Goal: Task Accomplishment & Management: Complete application form

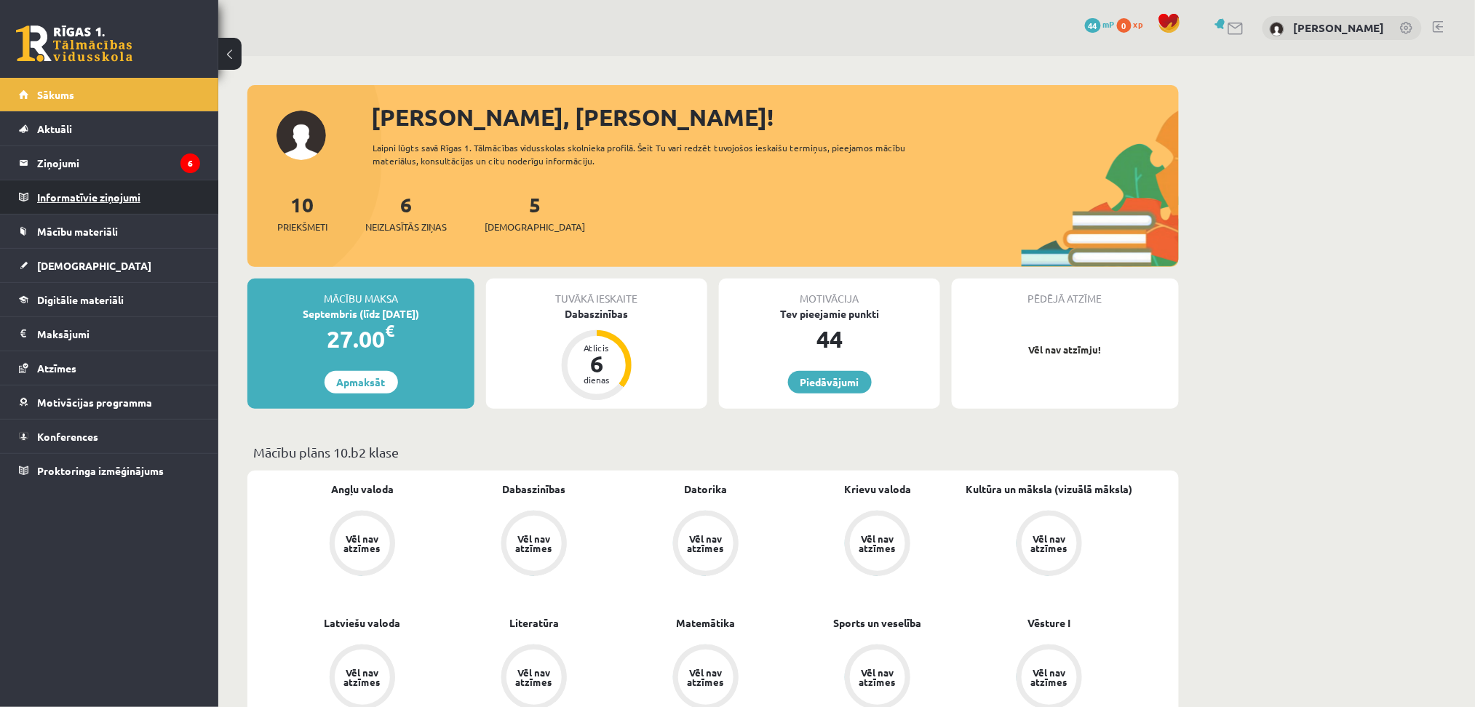
click at [68, 197] on legend "Informatīvie ziņojumi 0" at bounding box center [118, 197] width 163 height 33
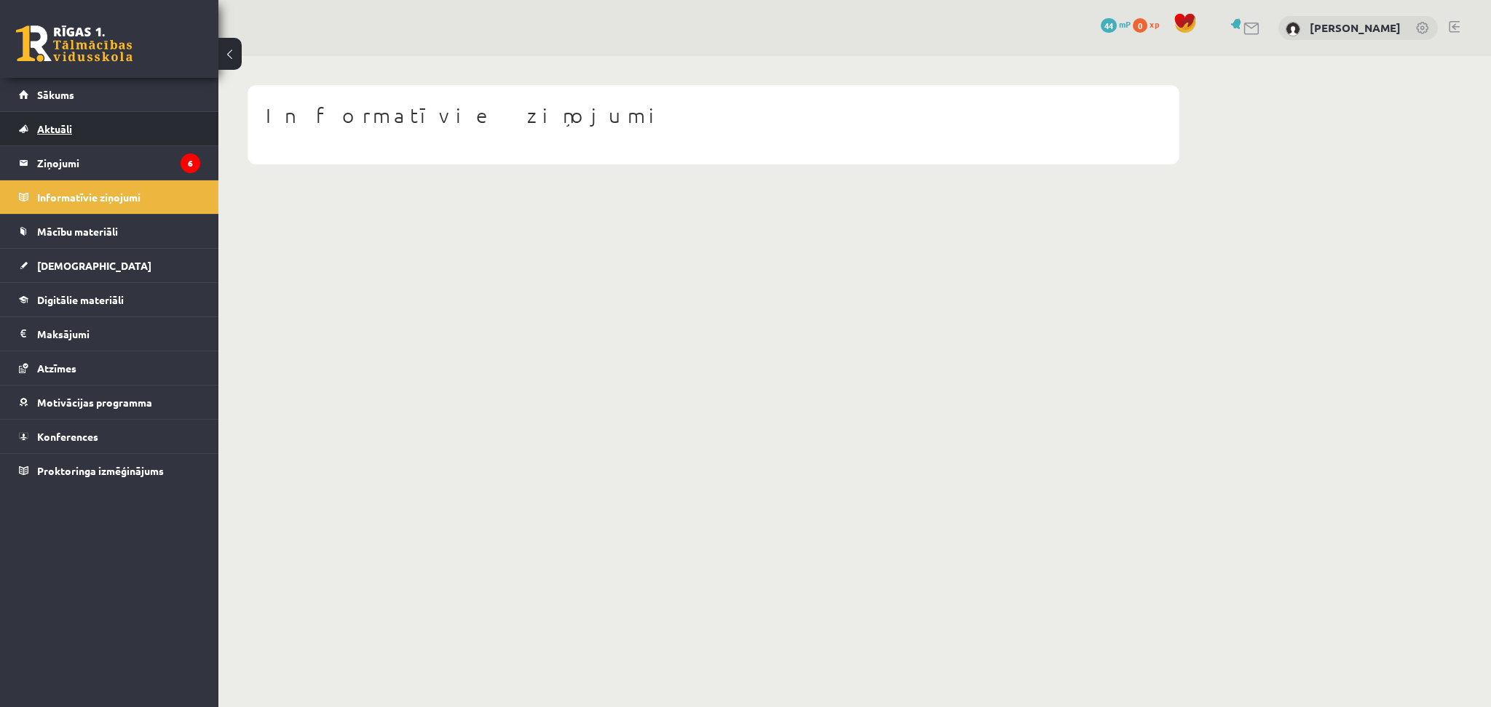
click at [66, 119] on link "Aktuāli" at bounding box center [109, 128] width 181 height 33
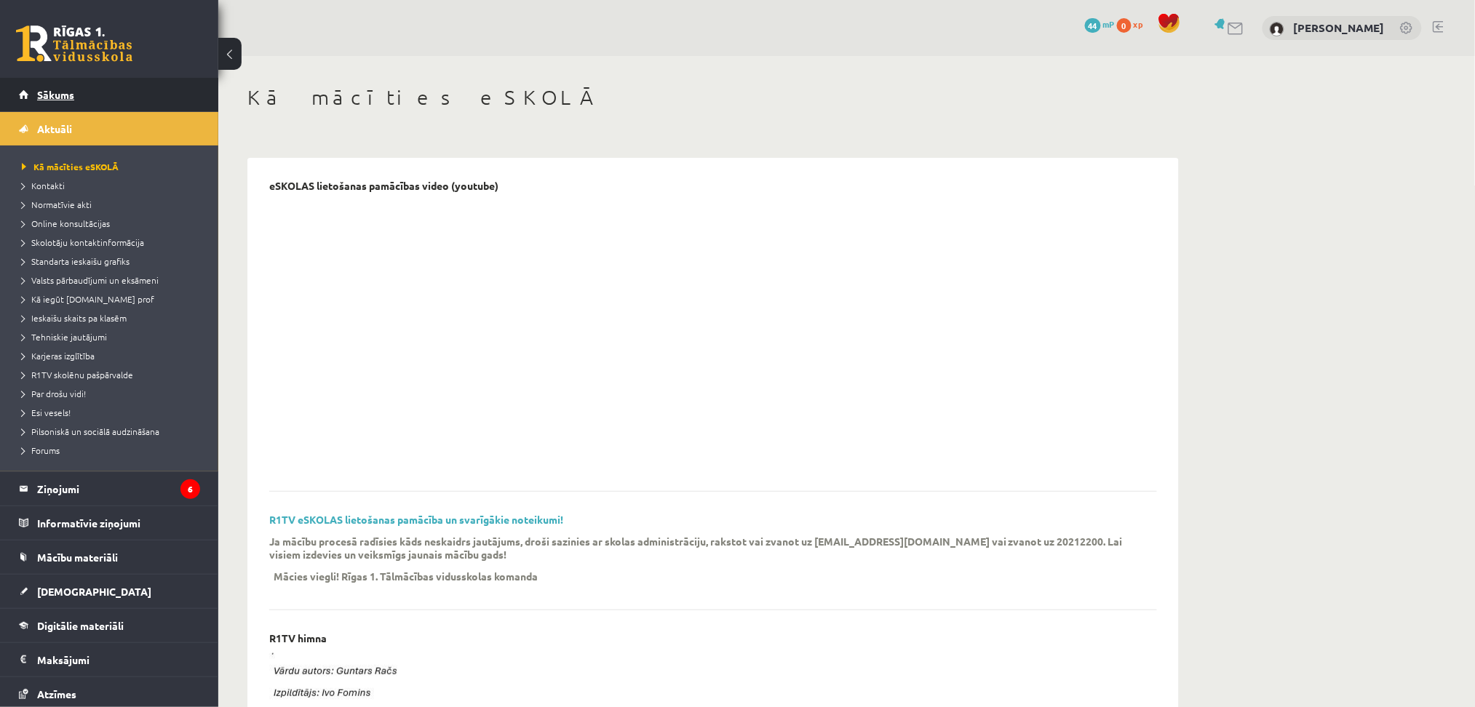
click at [66, 95] on span "Sākums" at bounding box center [55, 94] width 37 height 13
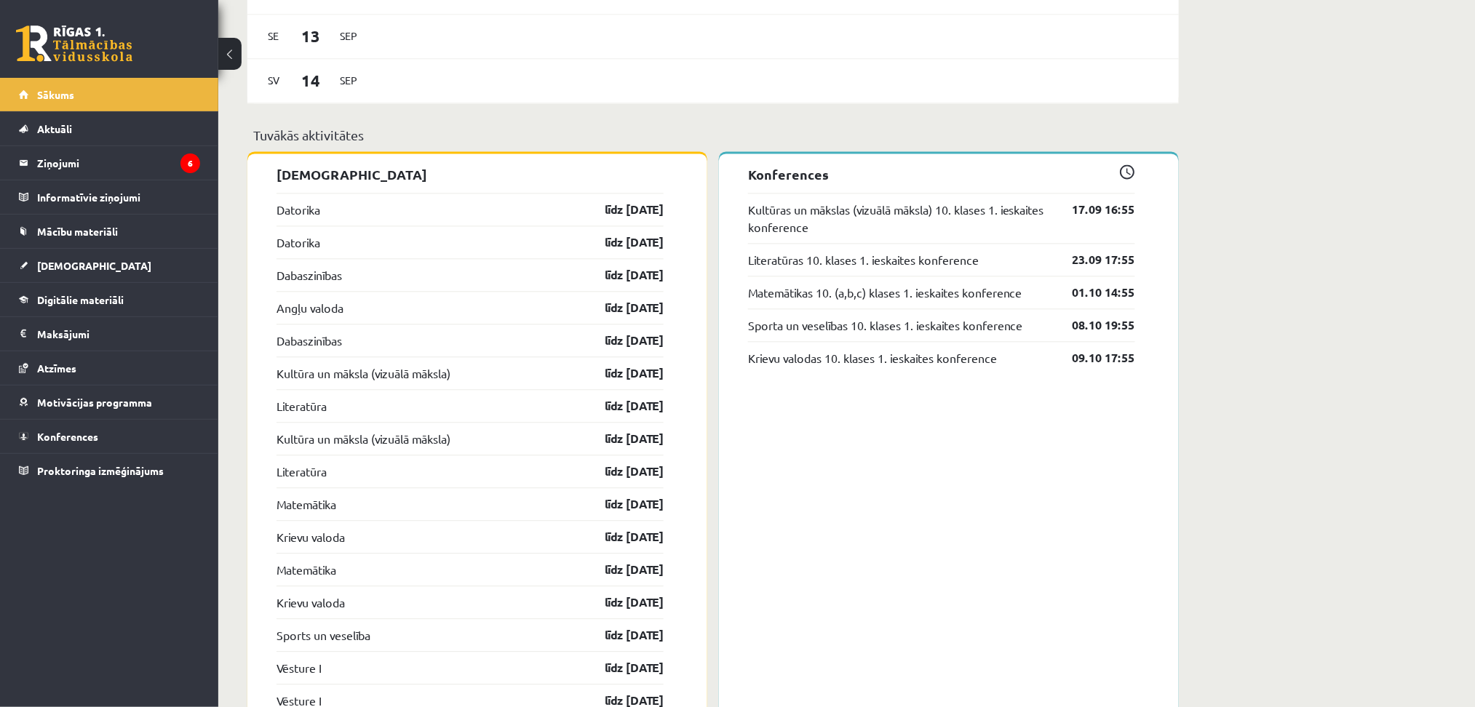
scroll to position [1111, 0]
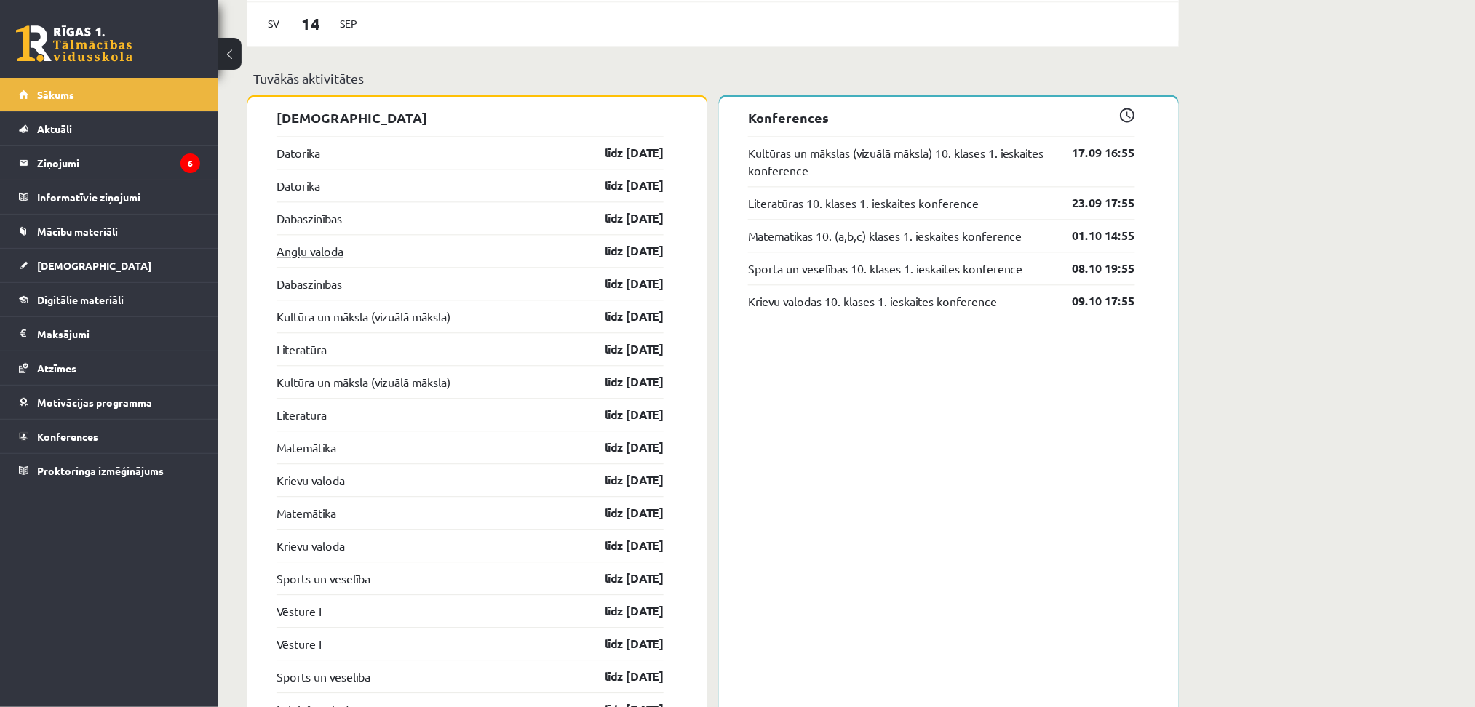
click at [319, 250] on link "Angļu valoda" at bounding box center [310, 250] width 67 height 17
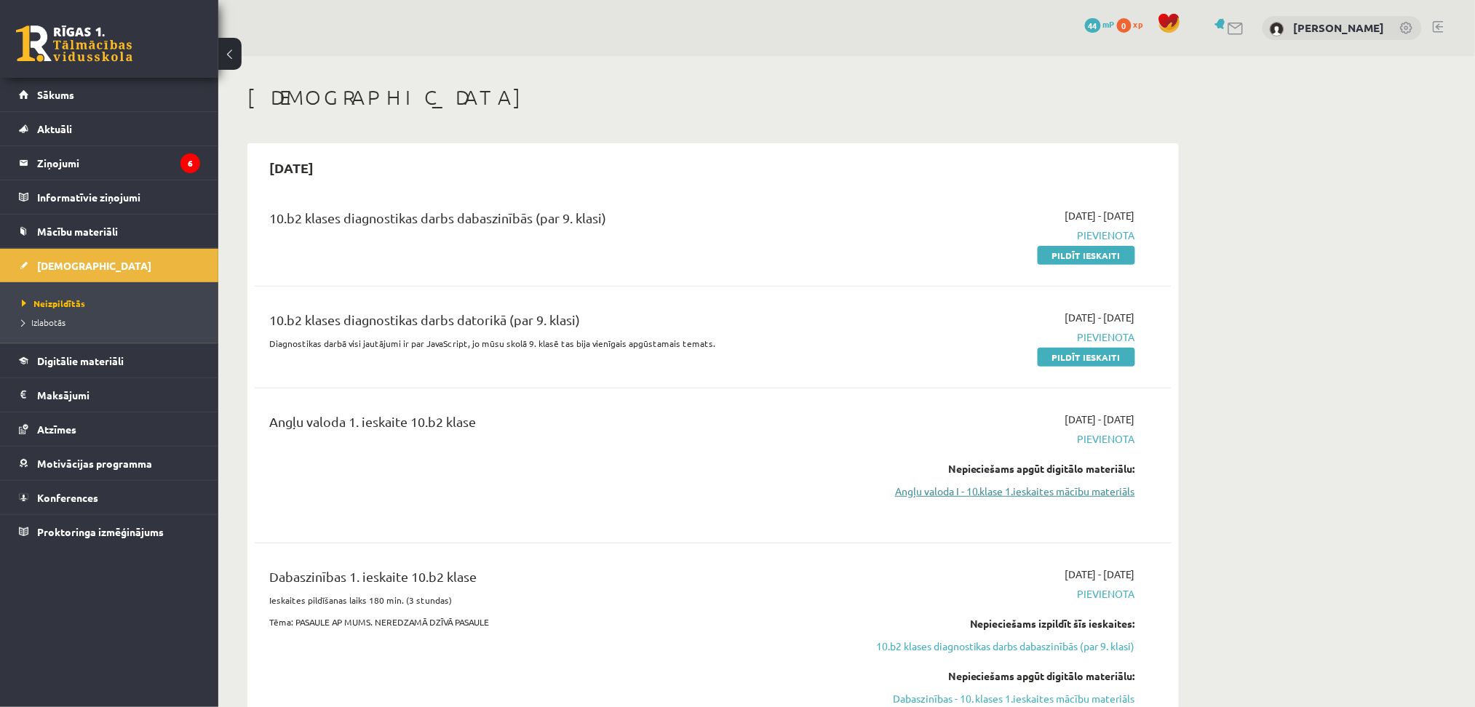
click at [1064, 491] on link "Angļu valoda I - 10.klase 1.ieskaites mācību materiāls" at bounding box center [998, 491] width 274 height 15
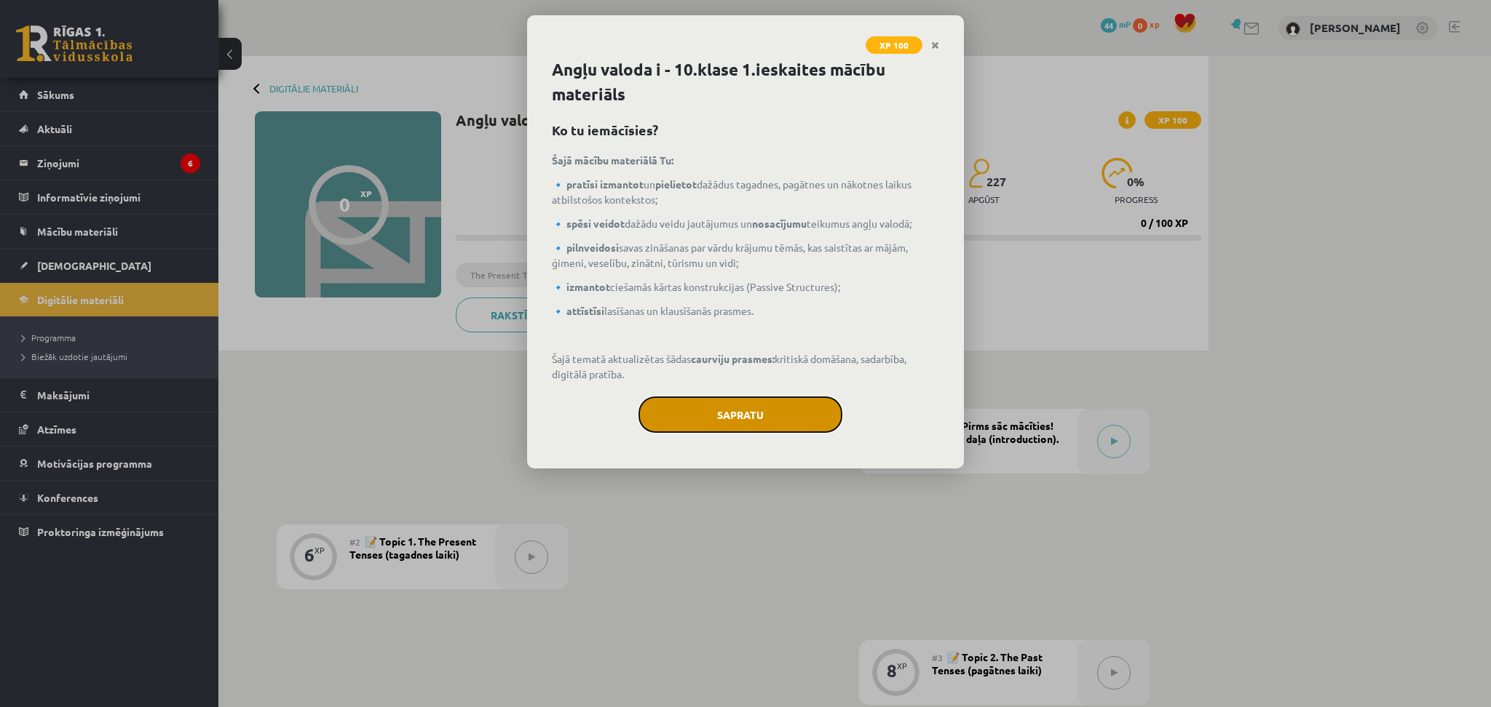
click at [715, 419] on button "Sapratu" at bounding box center [740, 415] width 204 height 36
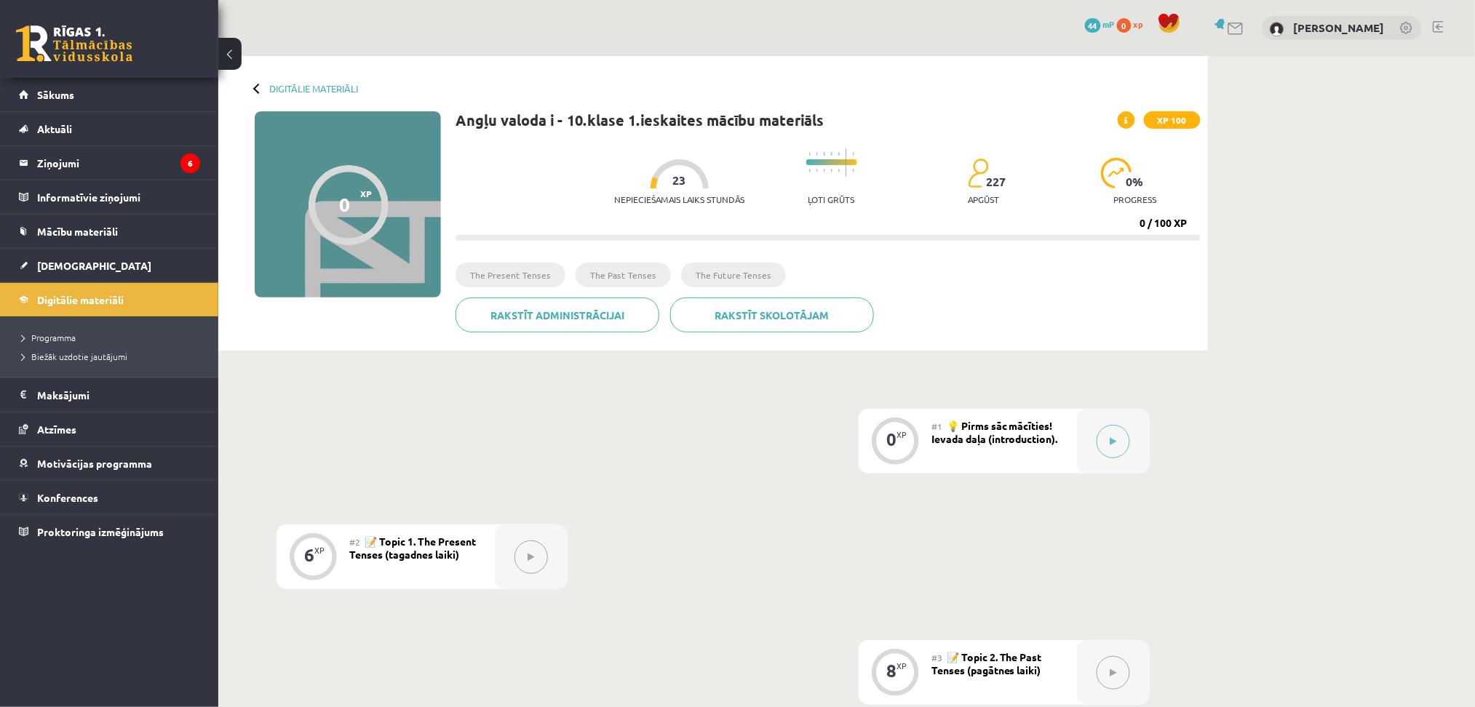
drag, startPoint x: 837, startPoint y: 158, endPoint x: 820, endPoint y: 158, distance: 16.7
click at [820, 158] on div at bounding box center [831, 153] width 51 height 11
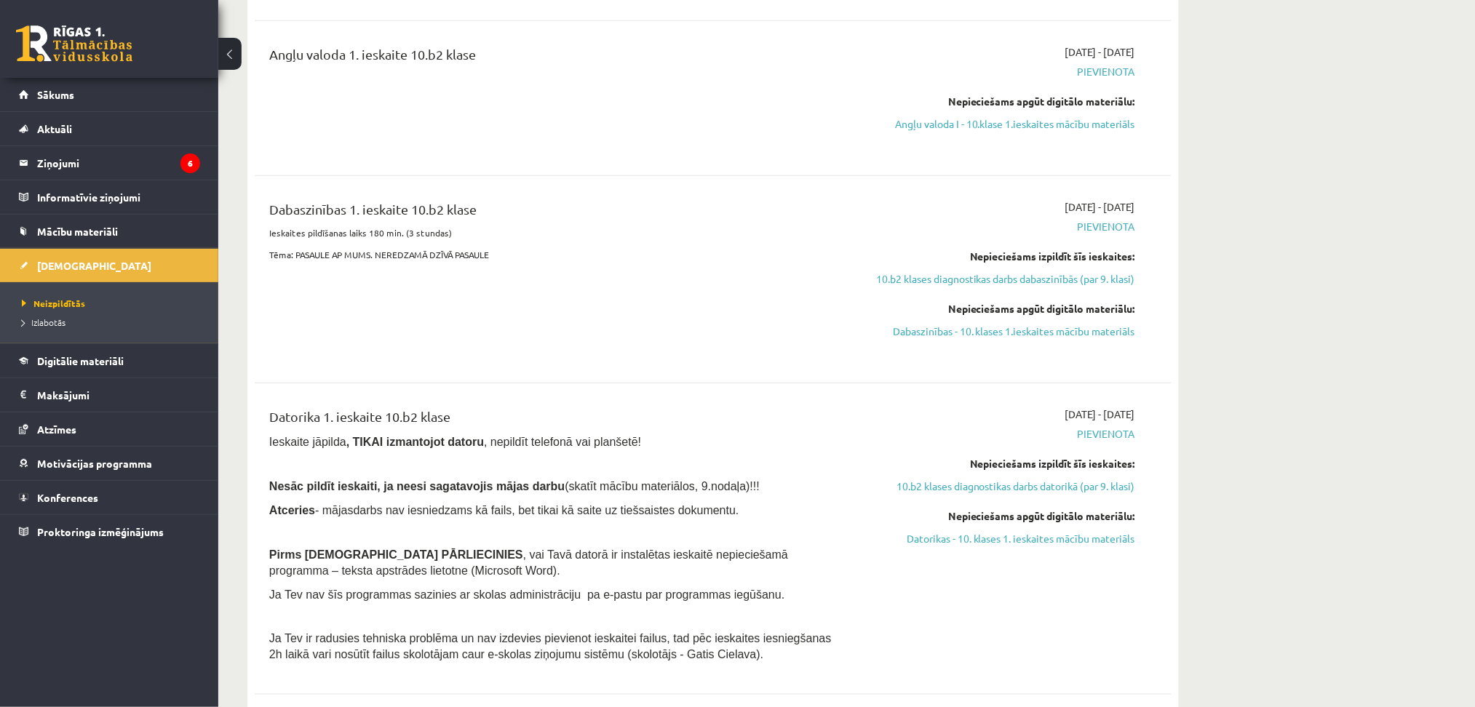
scroll to position [368, 0]
click at [932, 283] on div "[DATE] - [DATE] [GEOGRAPHIC_DATA] Nepieciešams izpildīt šīs ieskaites: 10.b2 kl…" at bounding box center [998, 279] width 296 height 160
click at [907, 373] on div "10.b2 klases diagnostikas darbs dabaszinībās (par 9. klasi) [DATE] - [DATE] [GE…" at bounding box center [713, 264] width 917 height 878
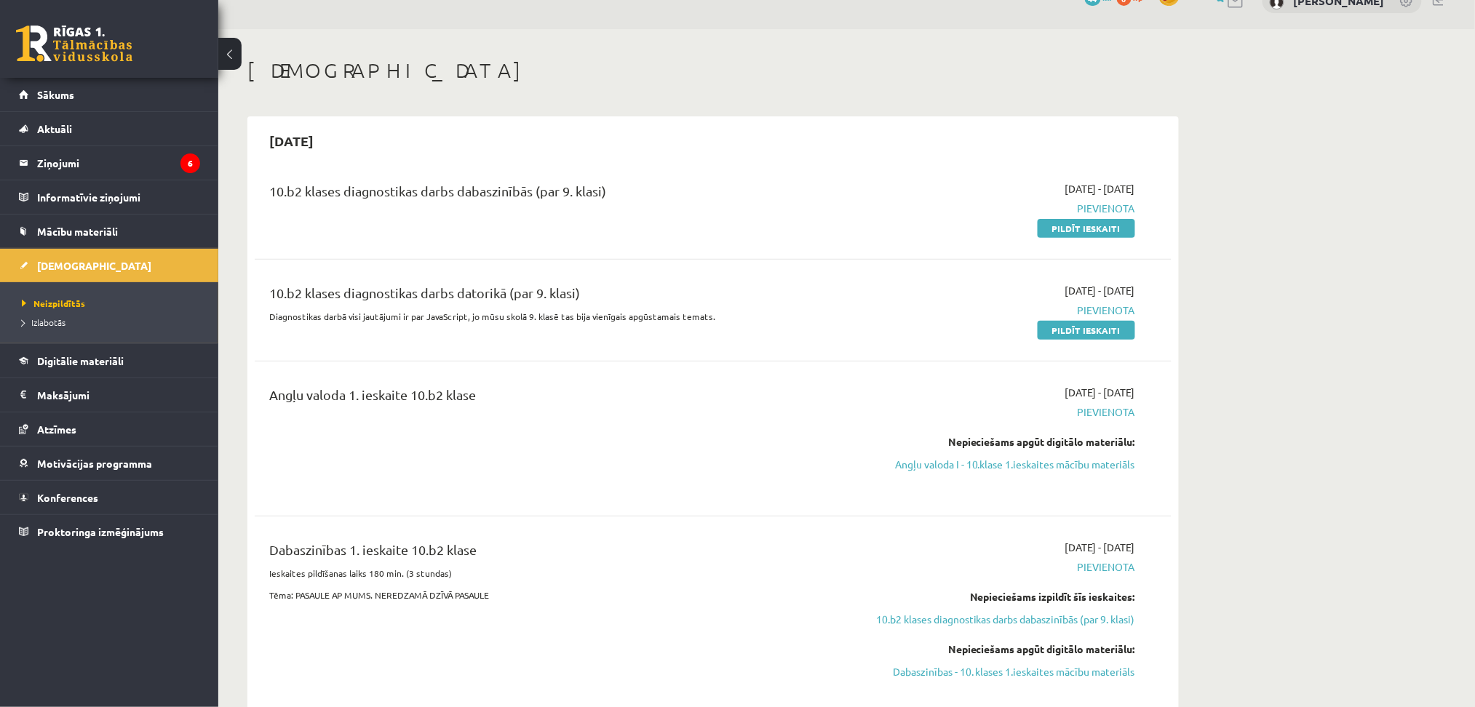
scroll to position [0, 0]
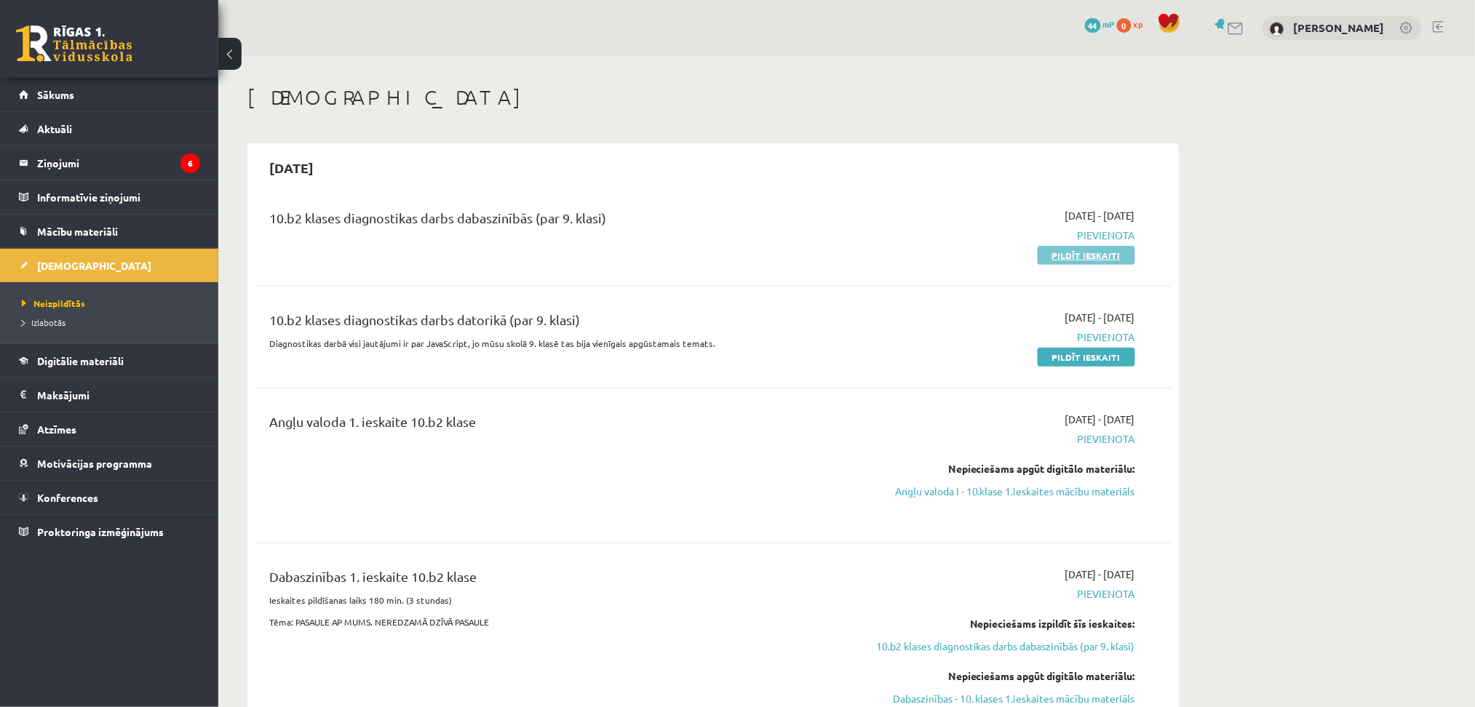
click at [1055, 256] on link "Pildīt ieskaiti" at bounding box center [1087, 255] width 98 height 19
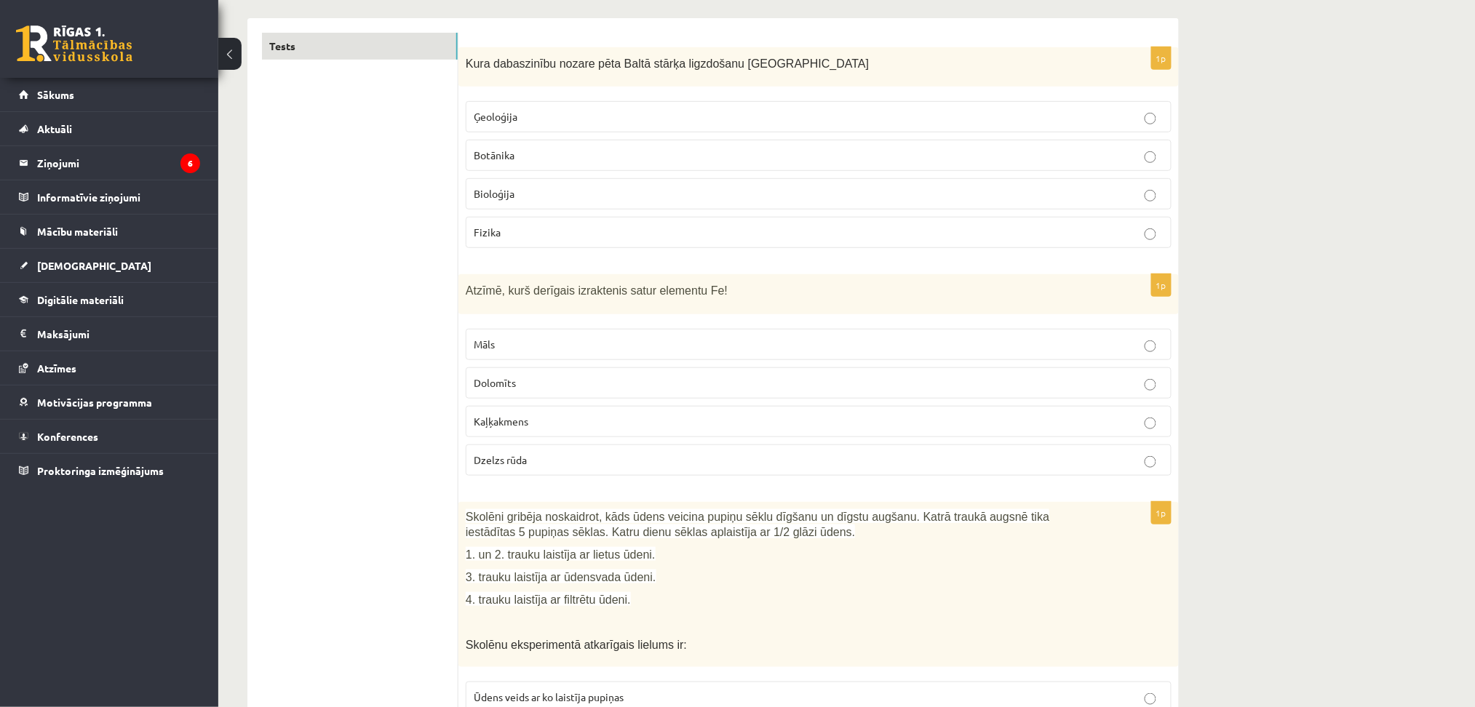
scroll to position [229, 0]
click at [528, 199] on p "Bioloģija" at bounding box center [819, 193] width 690 height 15
click at [550, 461] on p "Dzelzs rūda" at bounding box center [819, 459] width 690 height 15
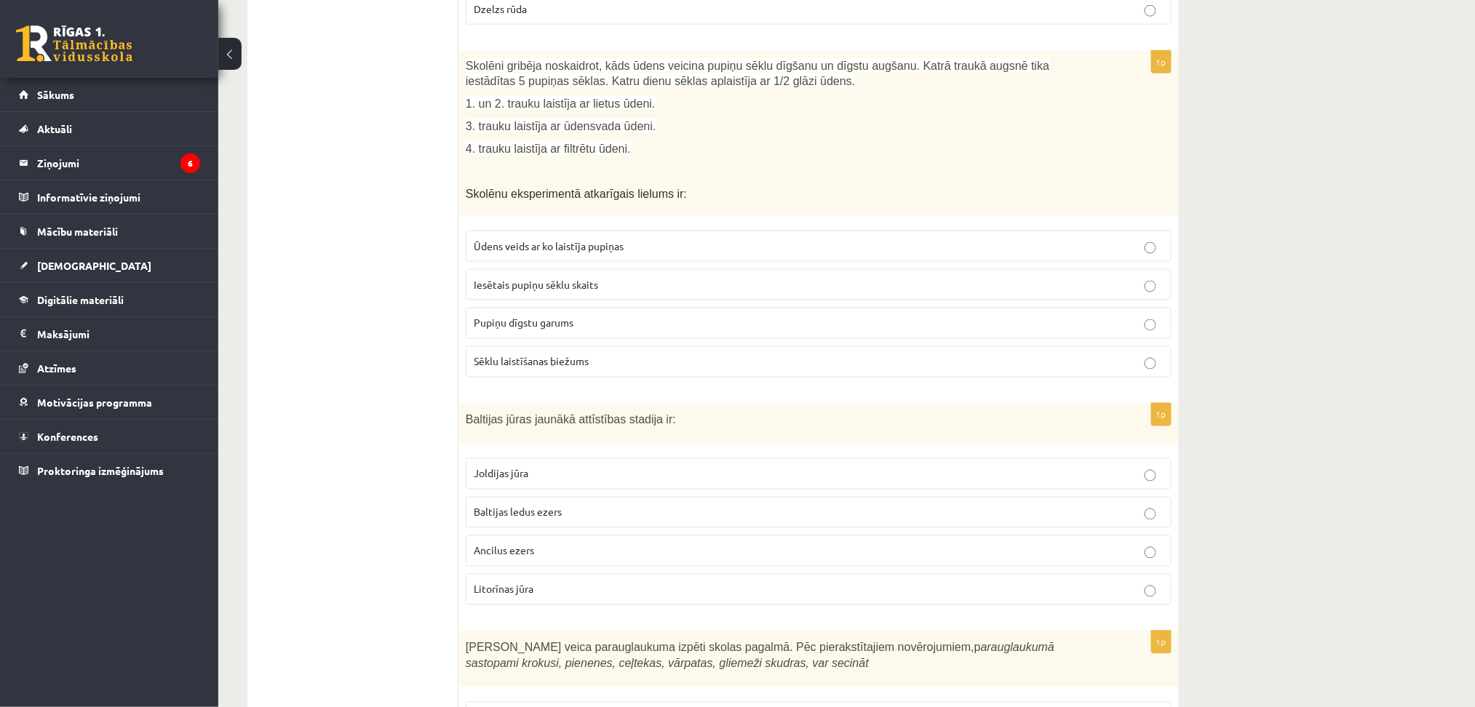
scroll to position [679, 0]
click at [1140, 326] on p "Pupiņu dīgstu garums" at bounding box center [819, 324] width 690 height 15
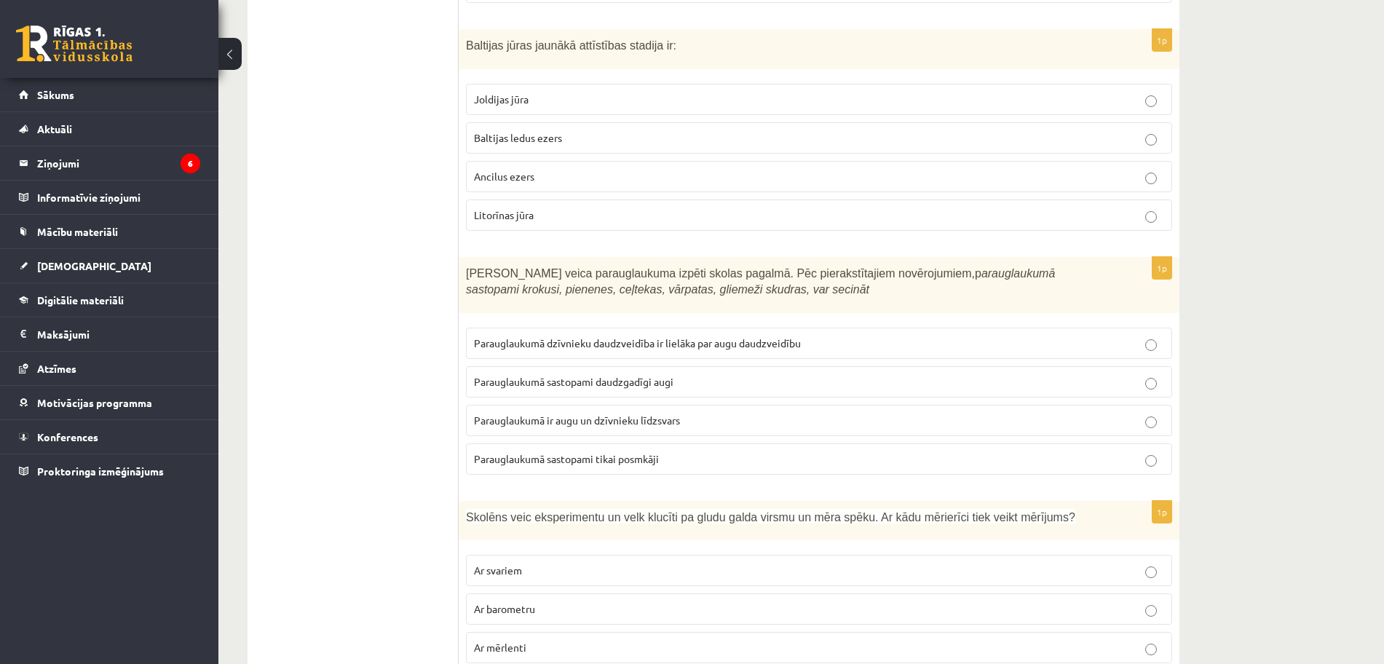
scroll to position [1063, 0]
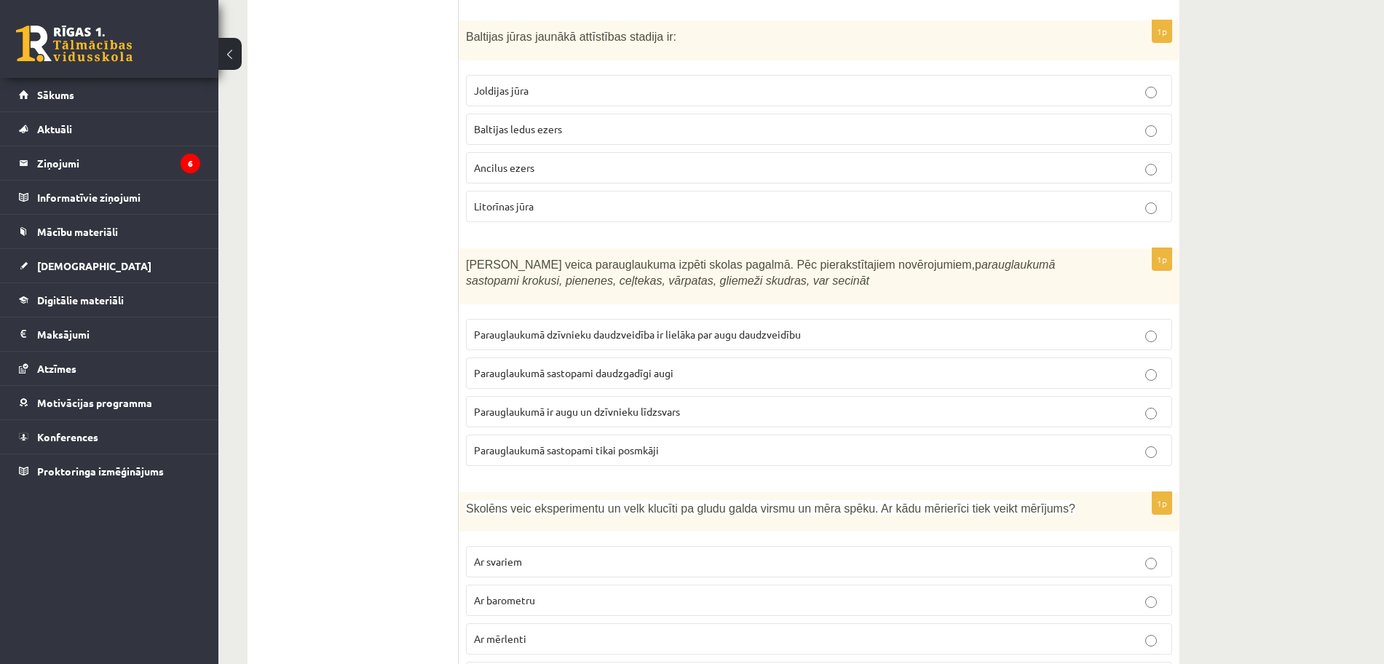
click at [769, 204] on p "Litorīnas jūra" at bounding box center [819, 206] width 690 height 15
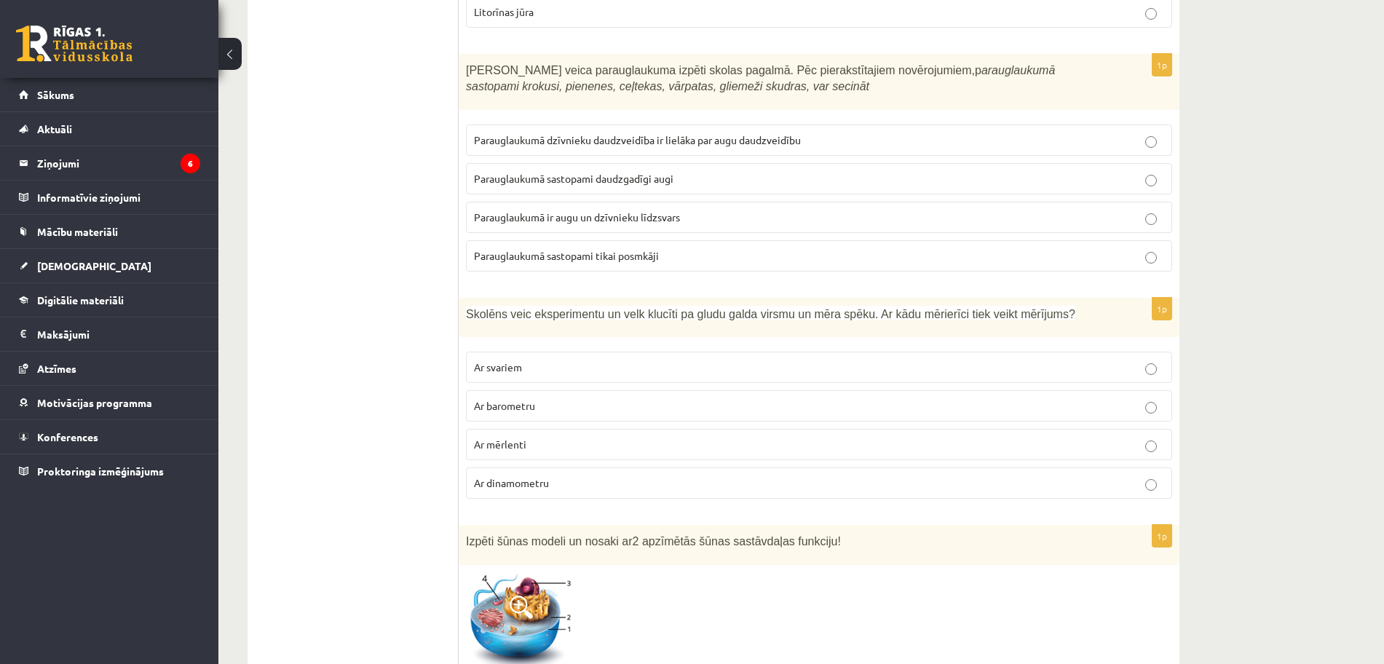
scroll to position [1255, 0]
click at [735, 191] on label "Parauglaukumā sastopami daudzgadīgi augi" at bounding box center [819, 181] width 706 height 31
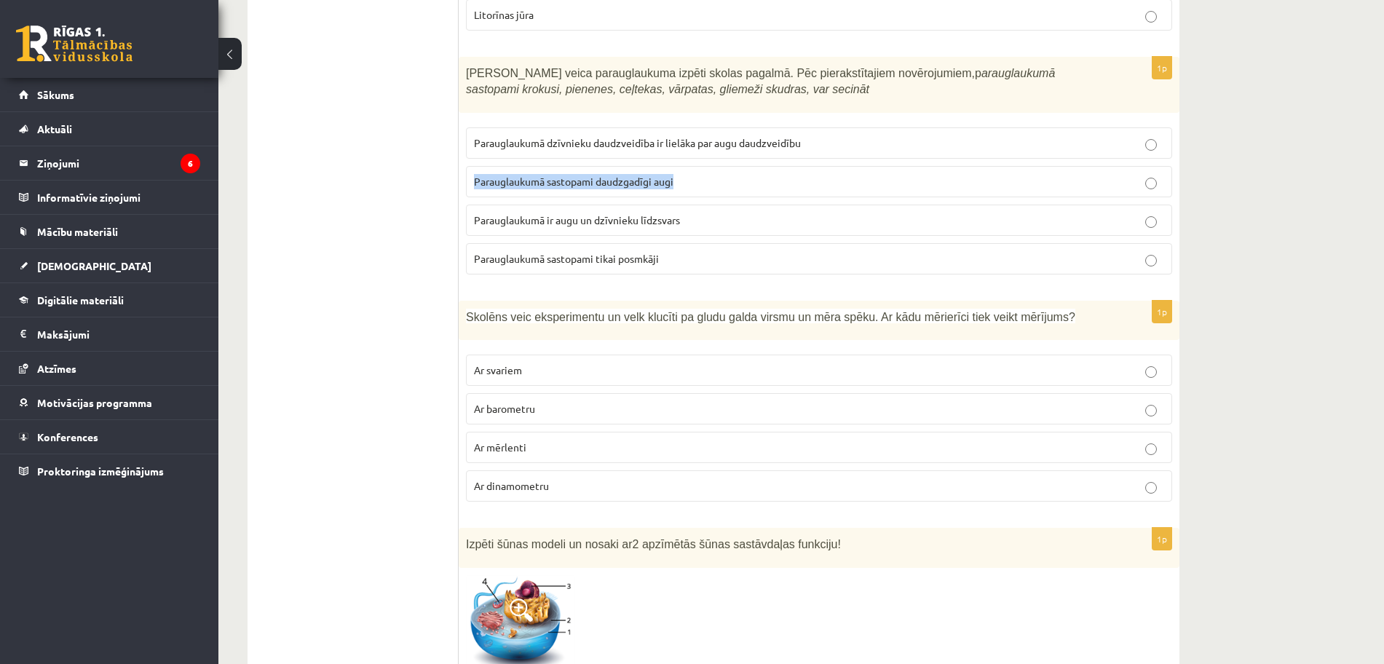
click at [735, 191] on label "Parauglaukumā sastopami daudzgadīgi augi" at bounding box center [819, 181] width 706 height 31
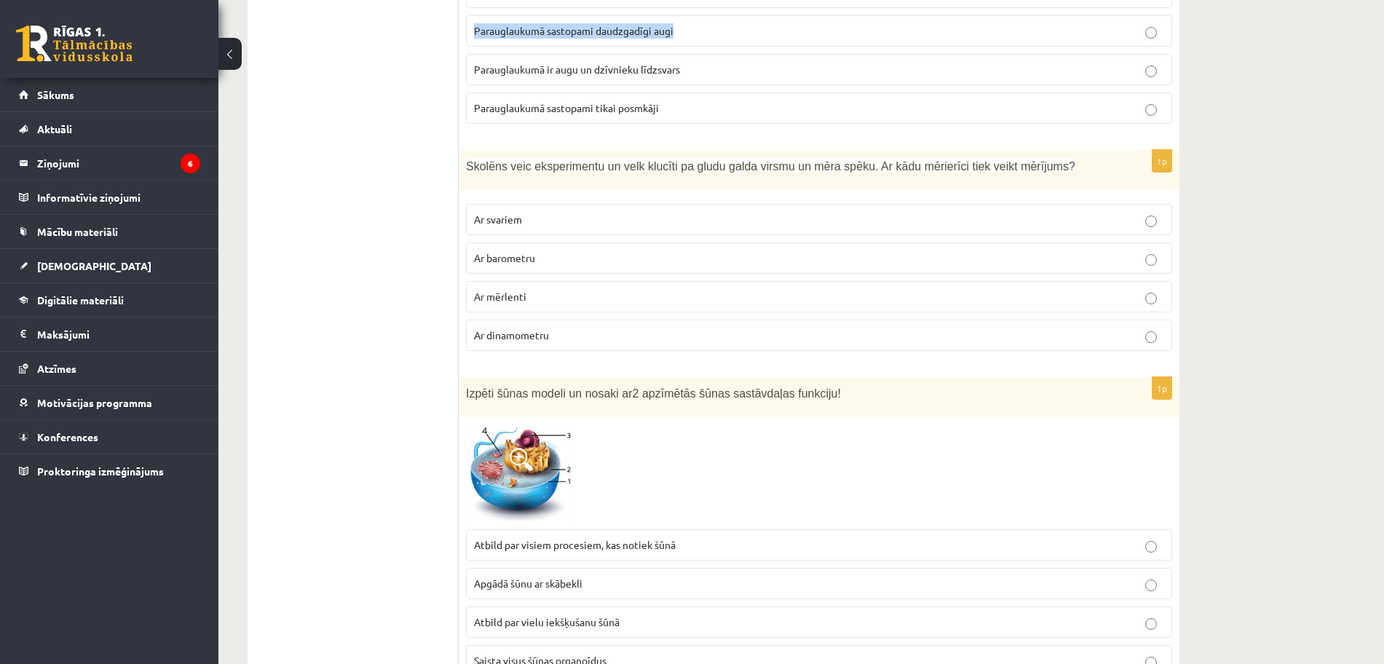
scroll to position [1406, 0]
click at [740, 172] on span "Skolēns veic eksperimentu un velk klucīti pa gludu galda virsmu un mēra spēku. …" at bounding box center [770, 165] width 609 height 12
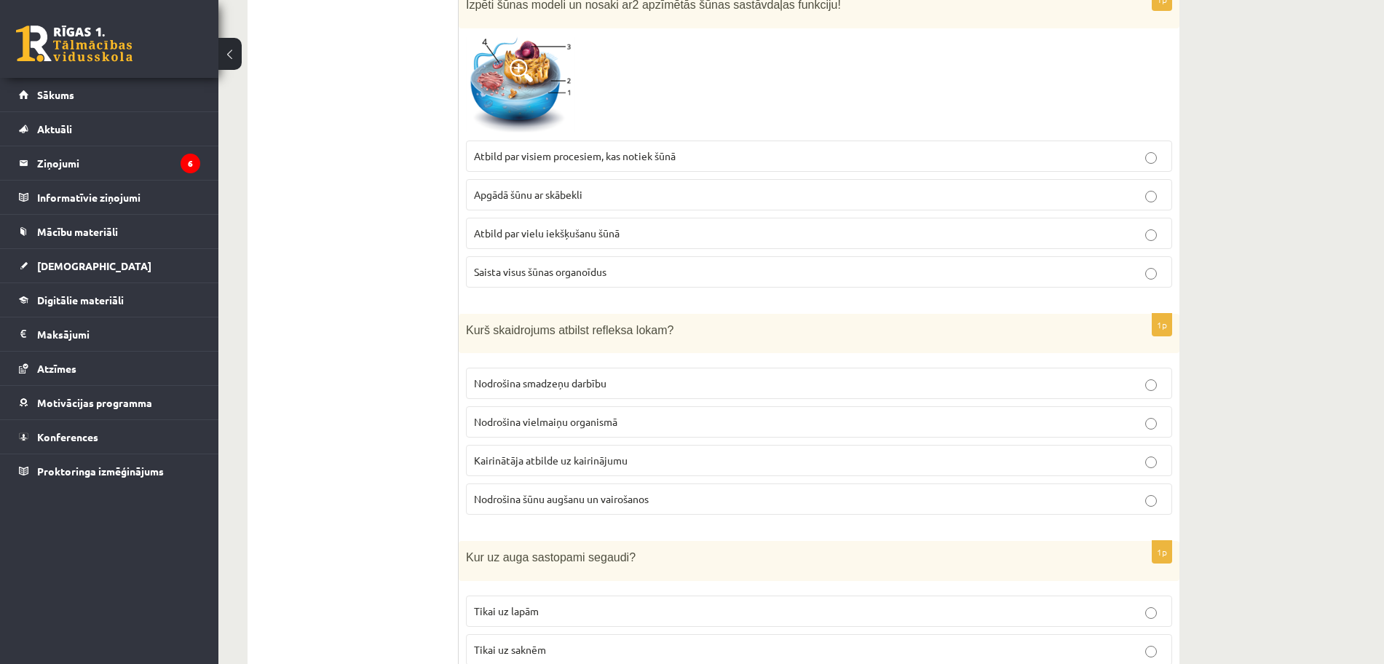
scroll to position [1737, 0]
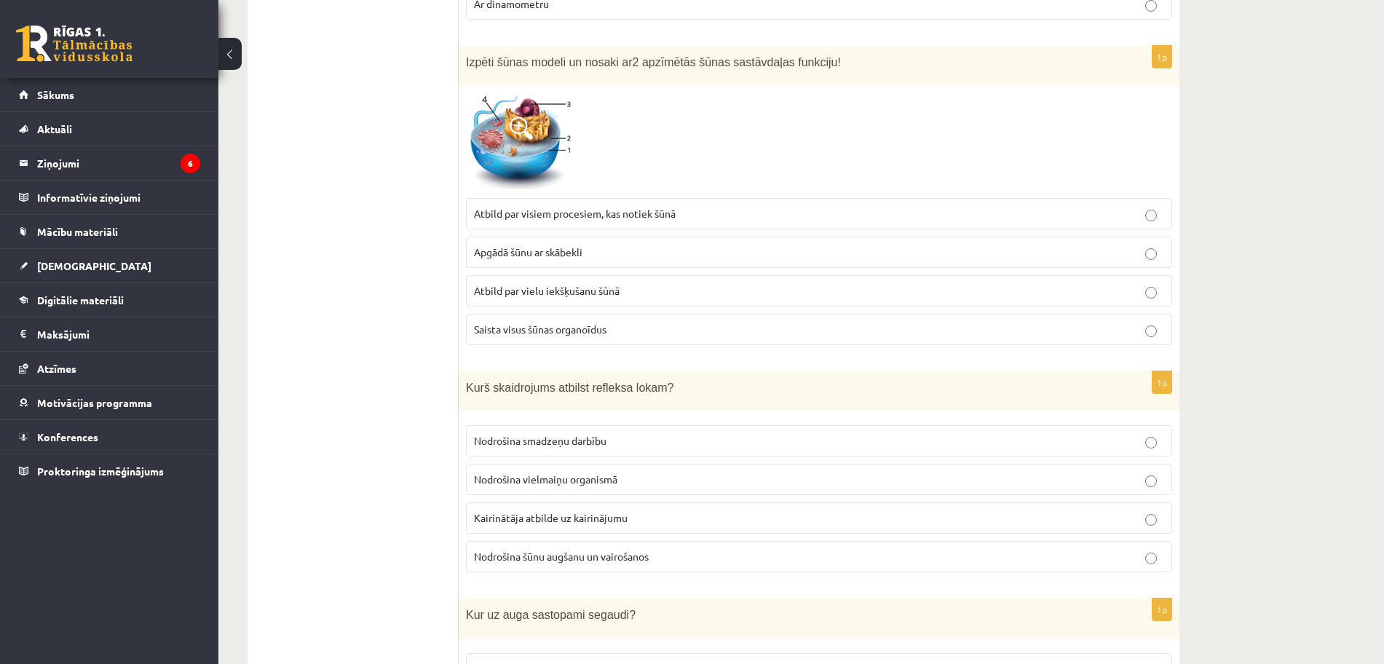
click at [857, 289] on p "Atbild par vielu iekšķušanu šūnā" at bounding box center [819, 290] width 690 height 15
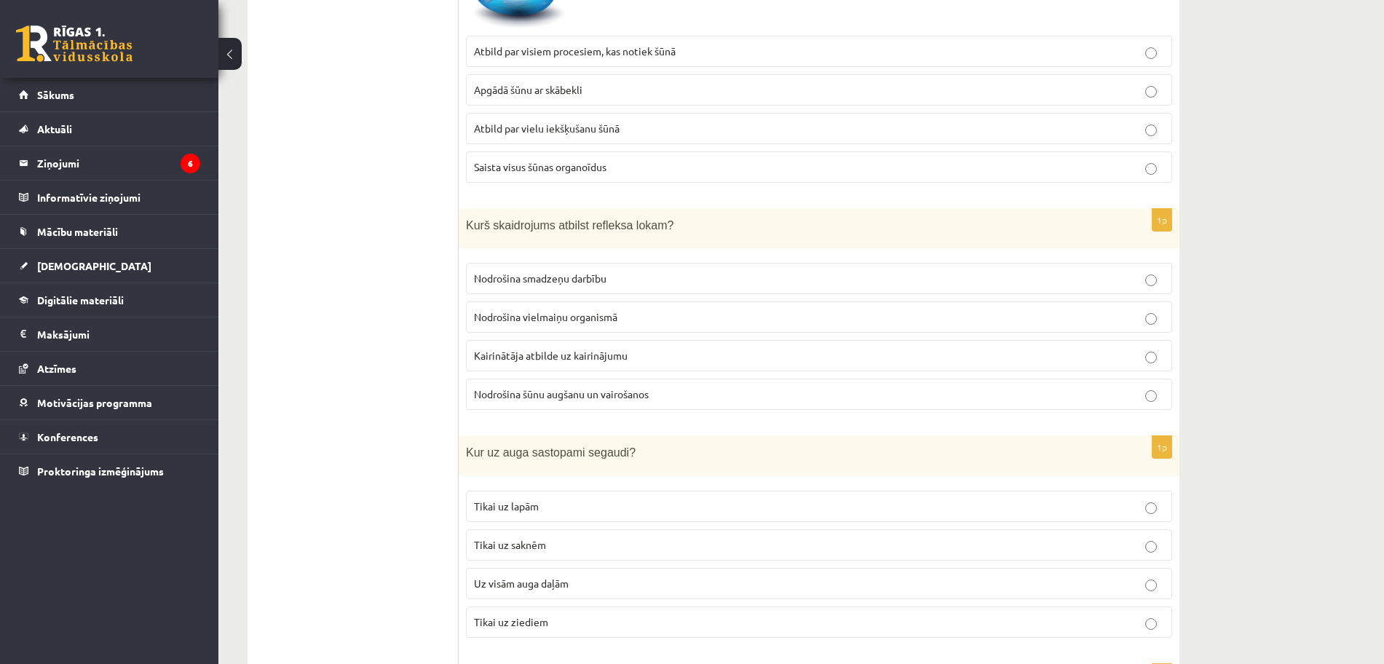
scroll to position [1973, 0]
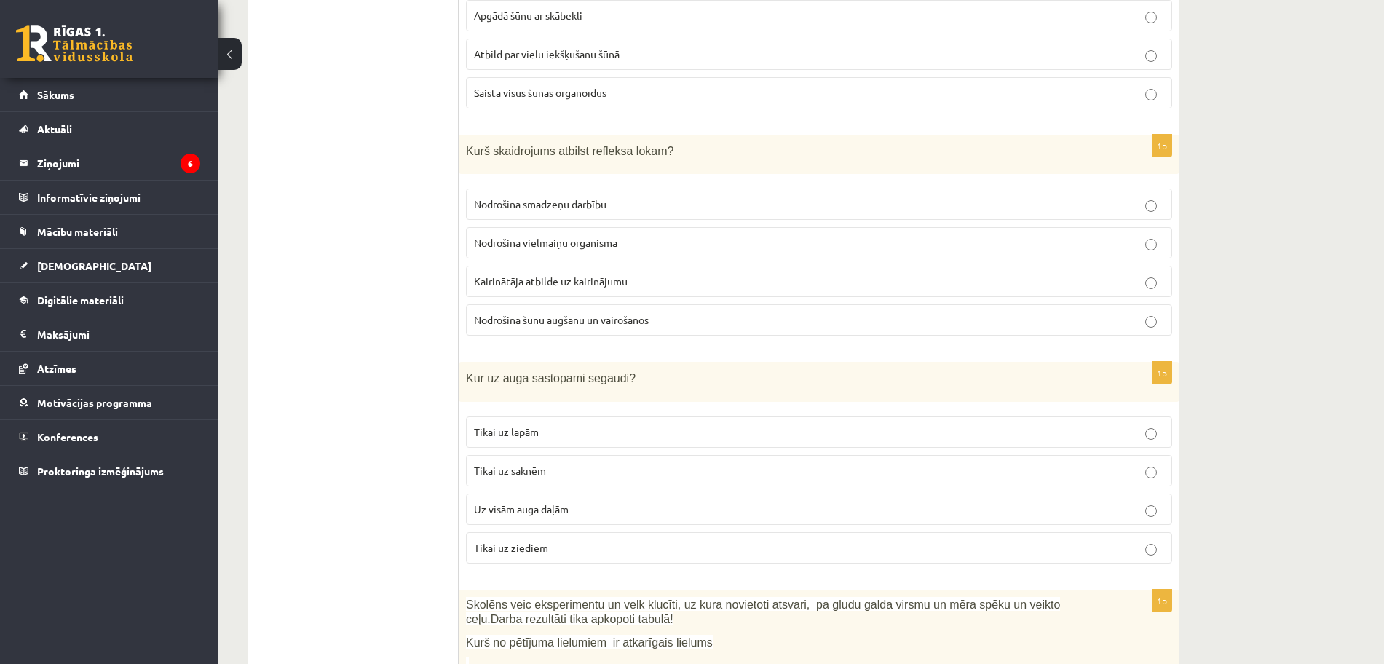
click at [707, 285] on p "Kairinātāja atbilde uz kairinājumu" at bounding box center [819, 281] width 690 height 15
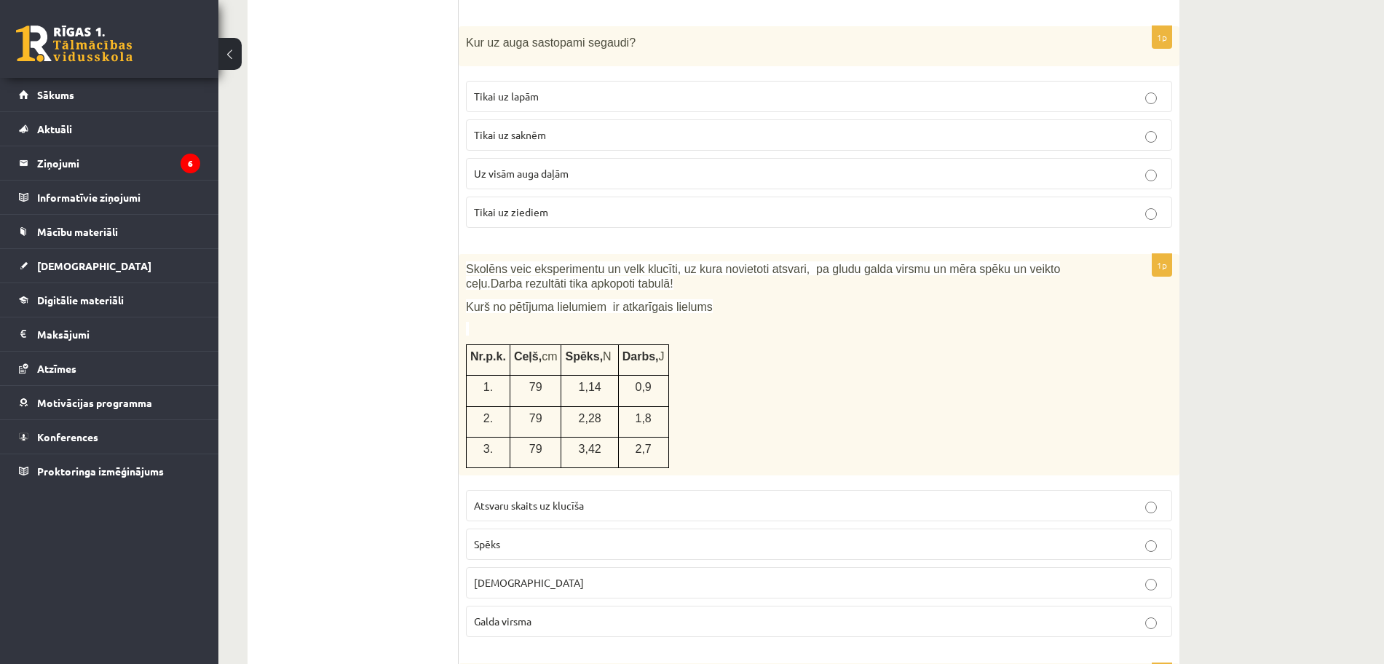
scroll to position [2310, 0]
click at [964, 170] on p "Uz visām auga daļām" at bounding box center [819, 171] width 690 height 15
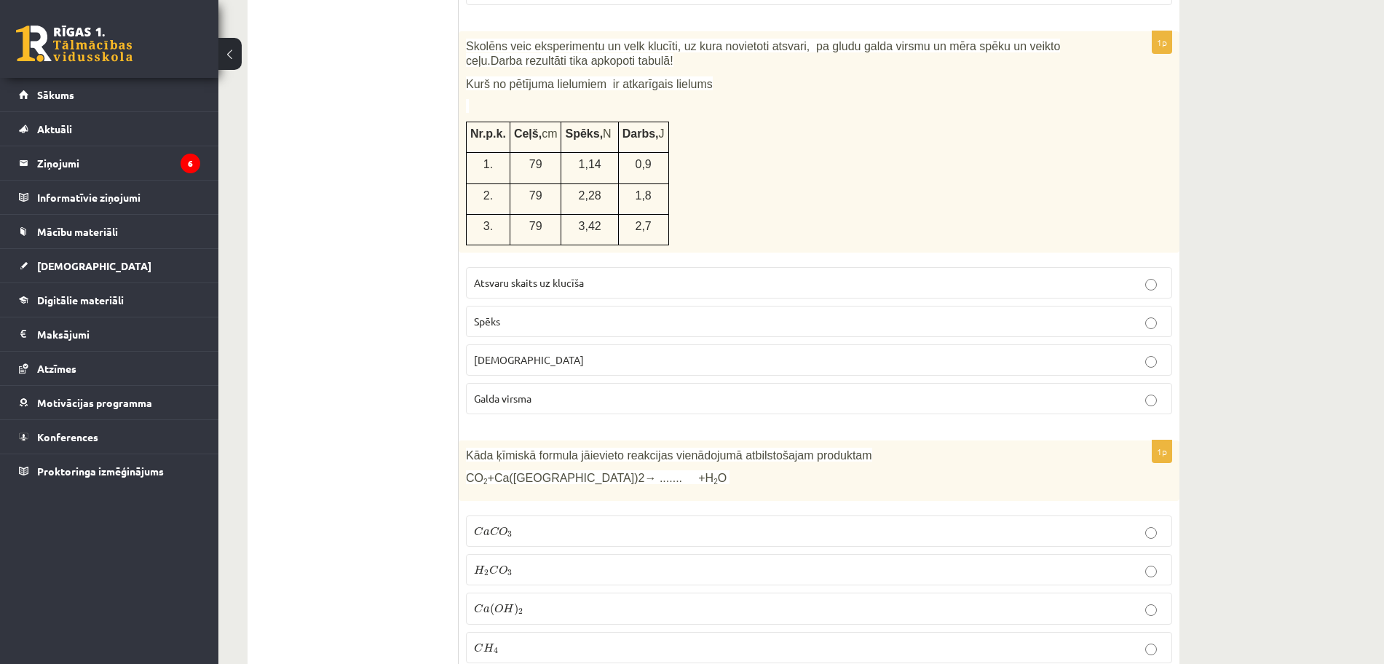
scroll to position [2534, 0]
click at [790, 317] on p "Spēks" at bounding box center [819, 318] width 690 height 15
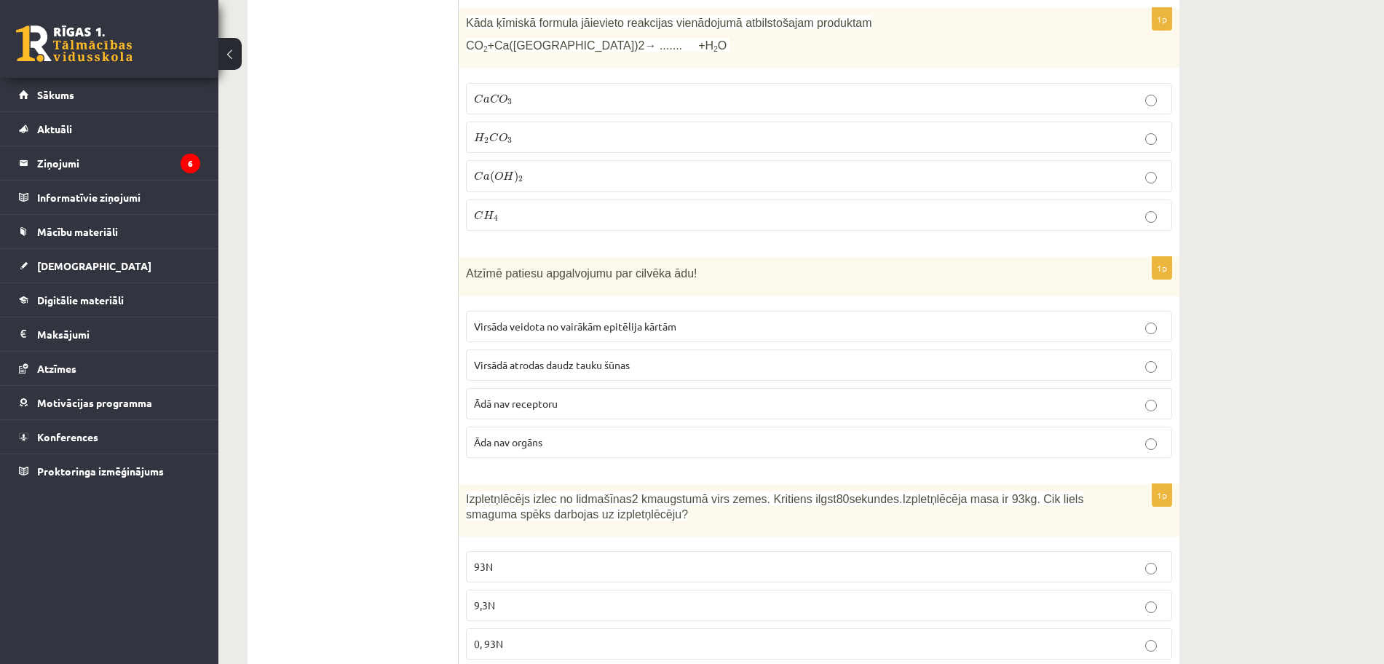
scroll to position [2971, 0]
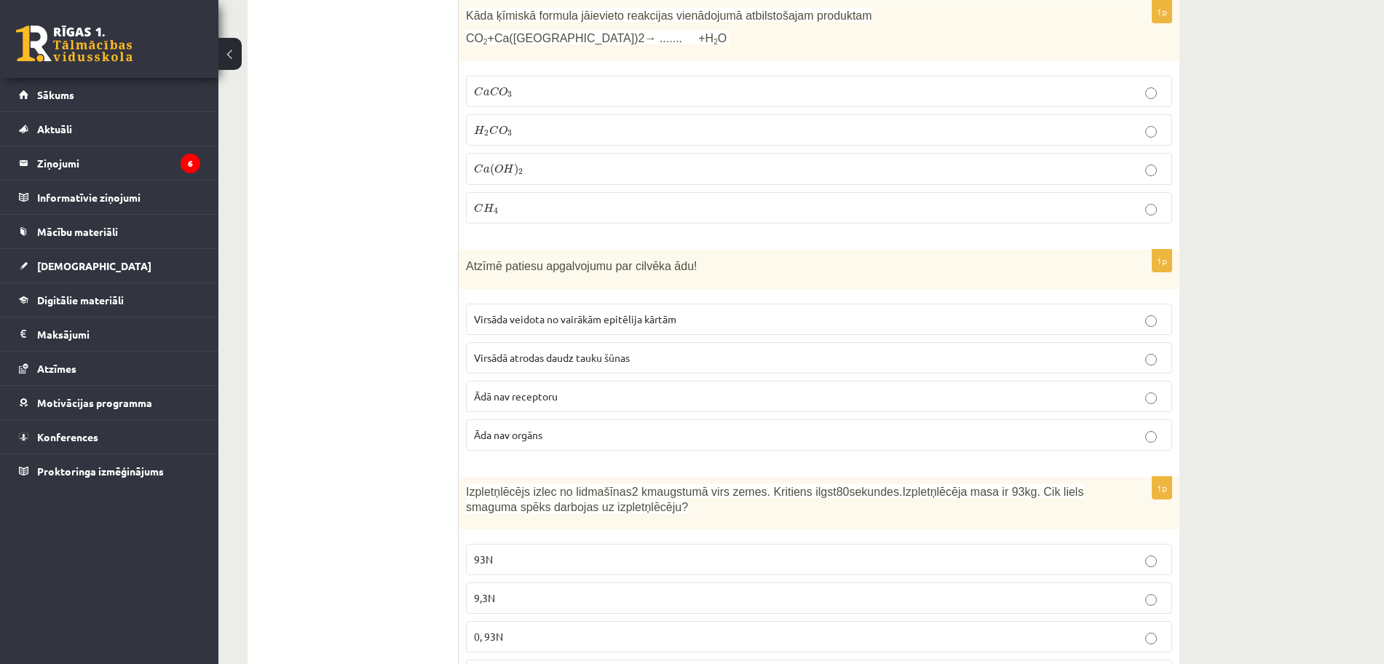
click at [784, 100] on label "C a C O 3 C a C O 3" at bounding box center [819, 91] width 706 height 31
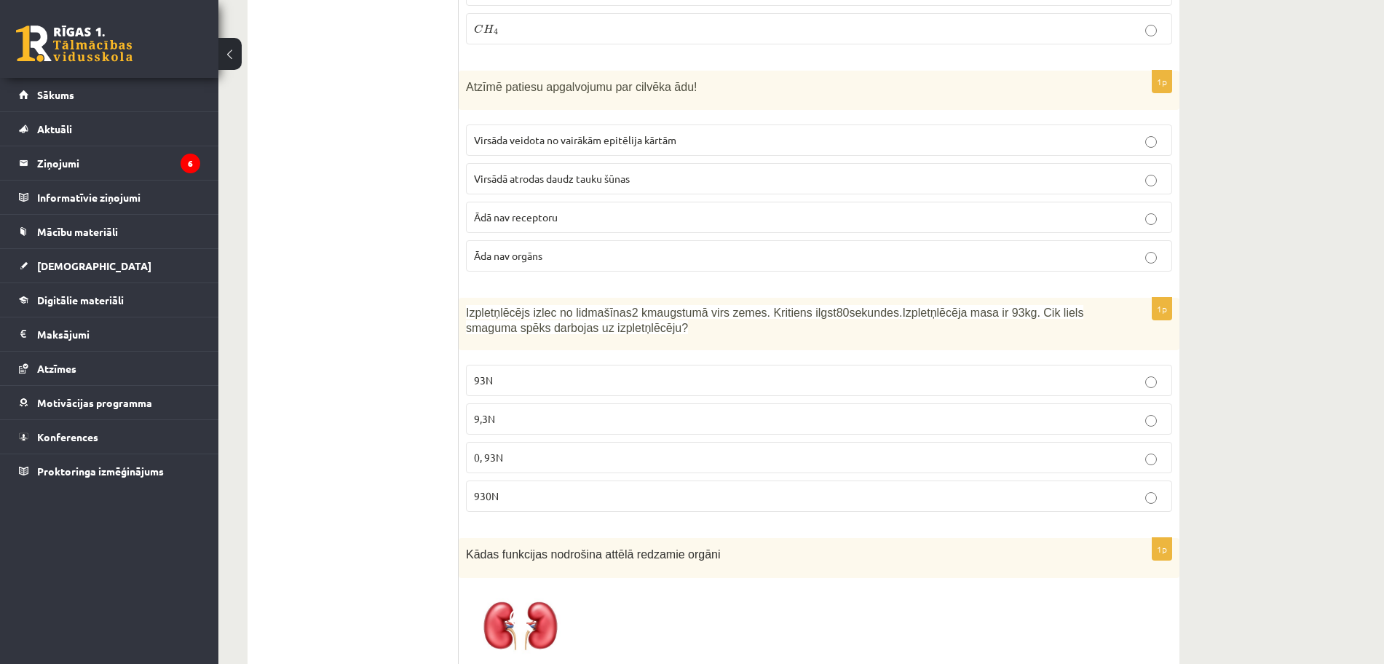
scroll to position [3144, 0]
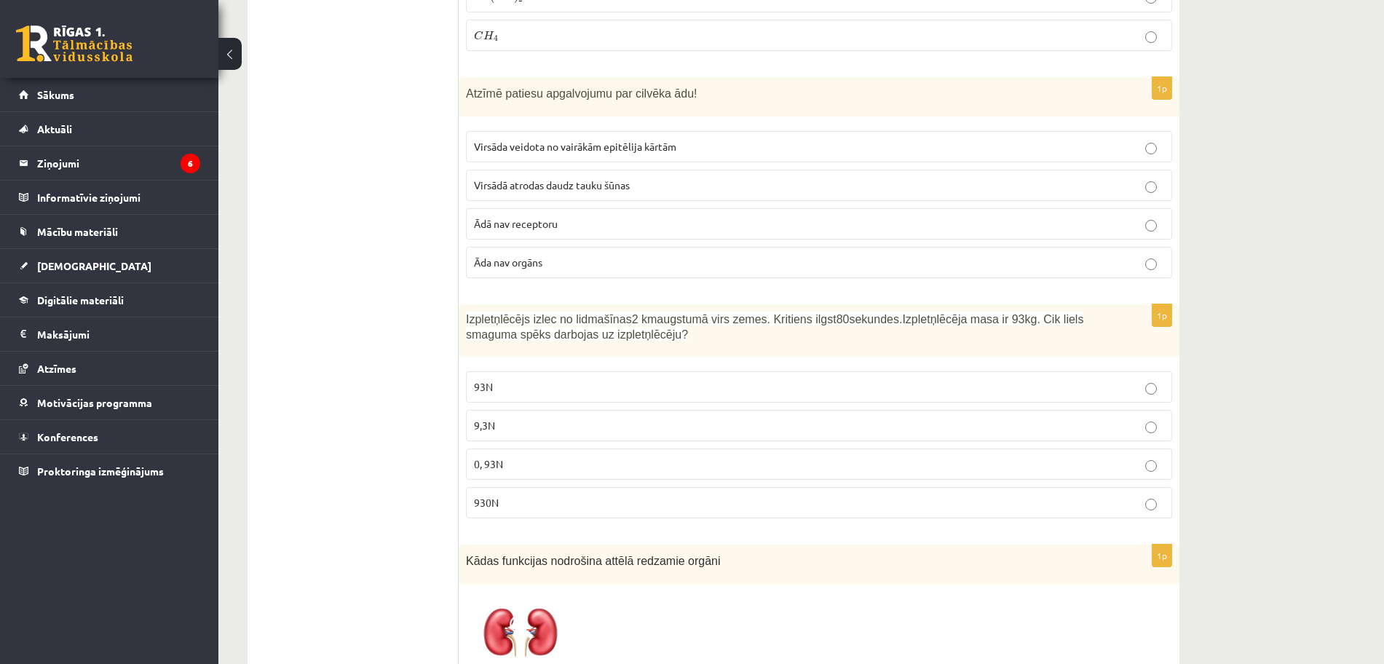
click at [590, 153] on p "Virsāda veidota no vairākām epitēlija kārtām" at bounding box center [819, 146] width 690 height 15
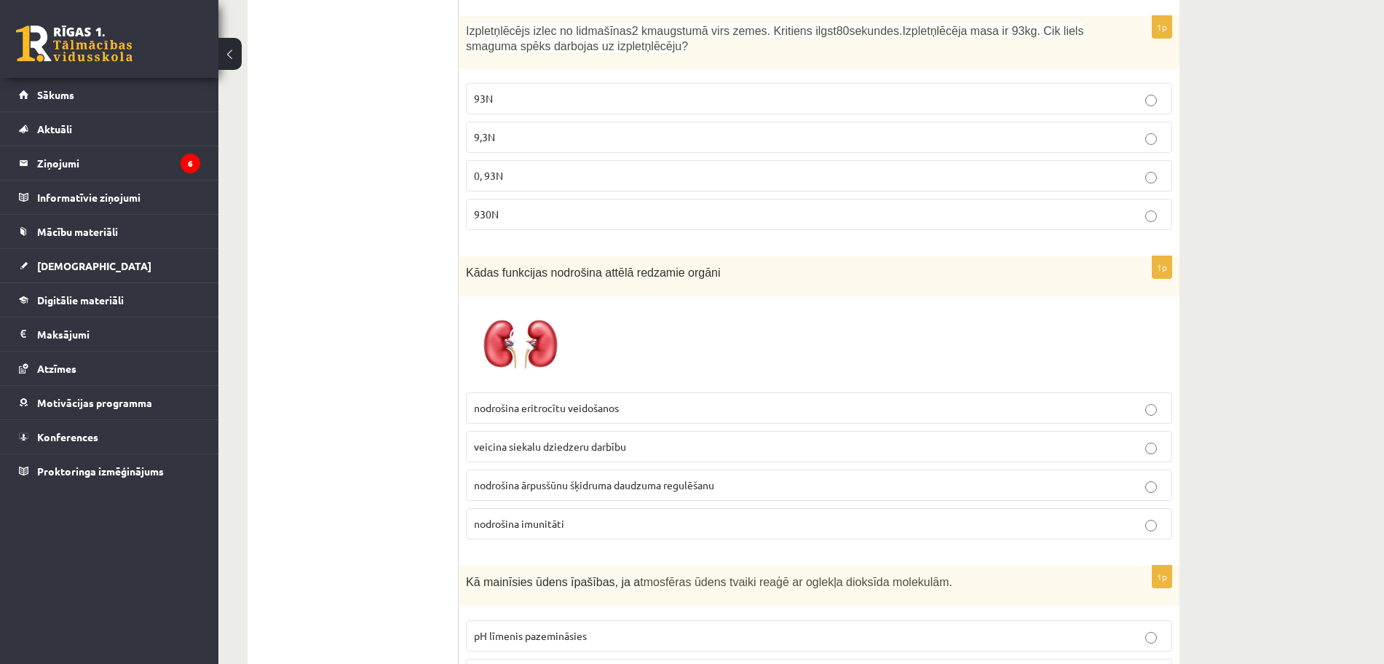
scroll to position [3429, 0]
click at [384, 372] on ul "Tests" at bounding box center [360, 384] width 197 height 7104
click at [535, 221] on p "930N" at bounding box center [819, 217] width 690 height 15
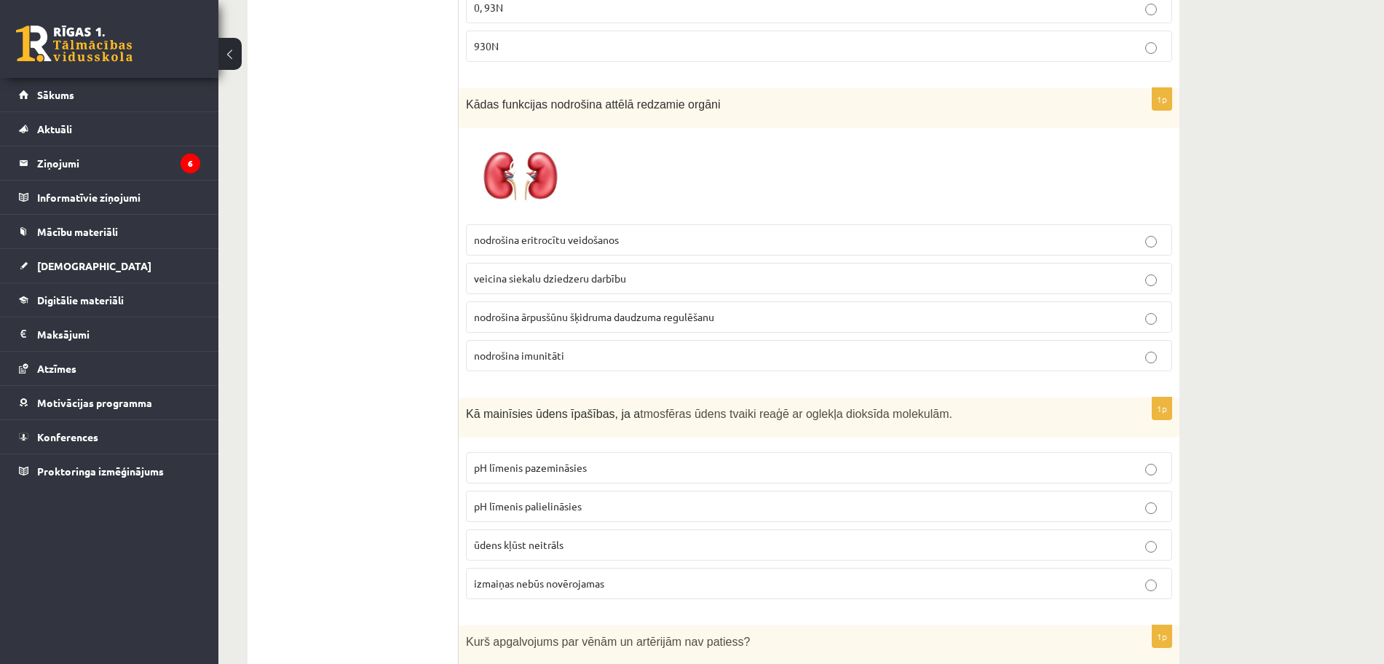
scroll to position [3605, 0]
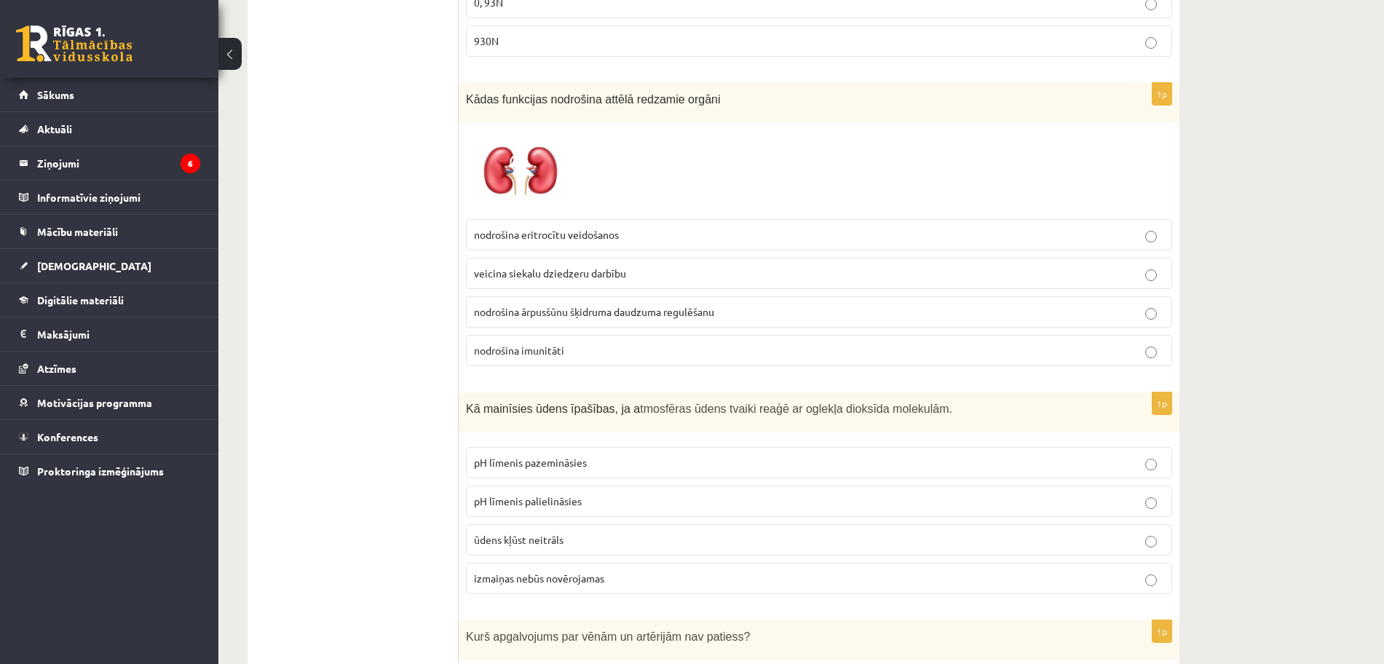
click at [697, 317] on span "nodrošina ārpusšūnu šķidruma daudzuma regulēšanu" at bounding box center [594, 311] width 240 height 13
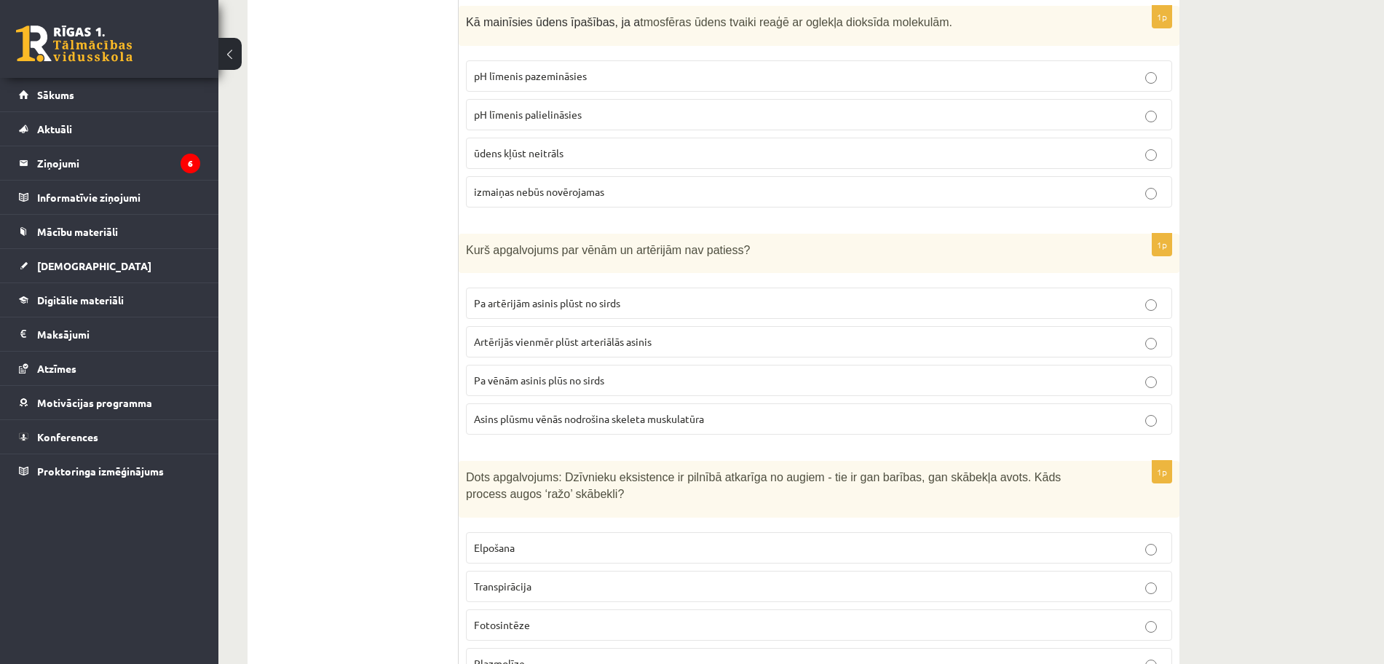
scroll to position [3990, 0]
click at [790, 88] on label "pH līmenis pazemināsies" at bounding box center [819, 77] width 706 height 31
click at [678, 339] on p "Artērijās vienmēr plūst arteriālās asinis" at bounding box center [819, 343] width 690 height 15
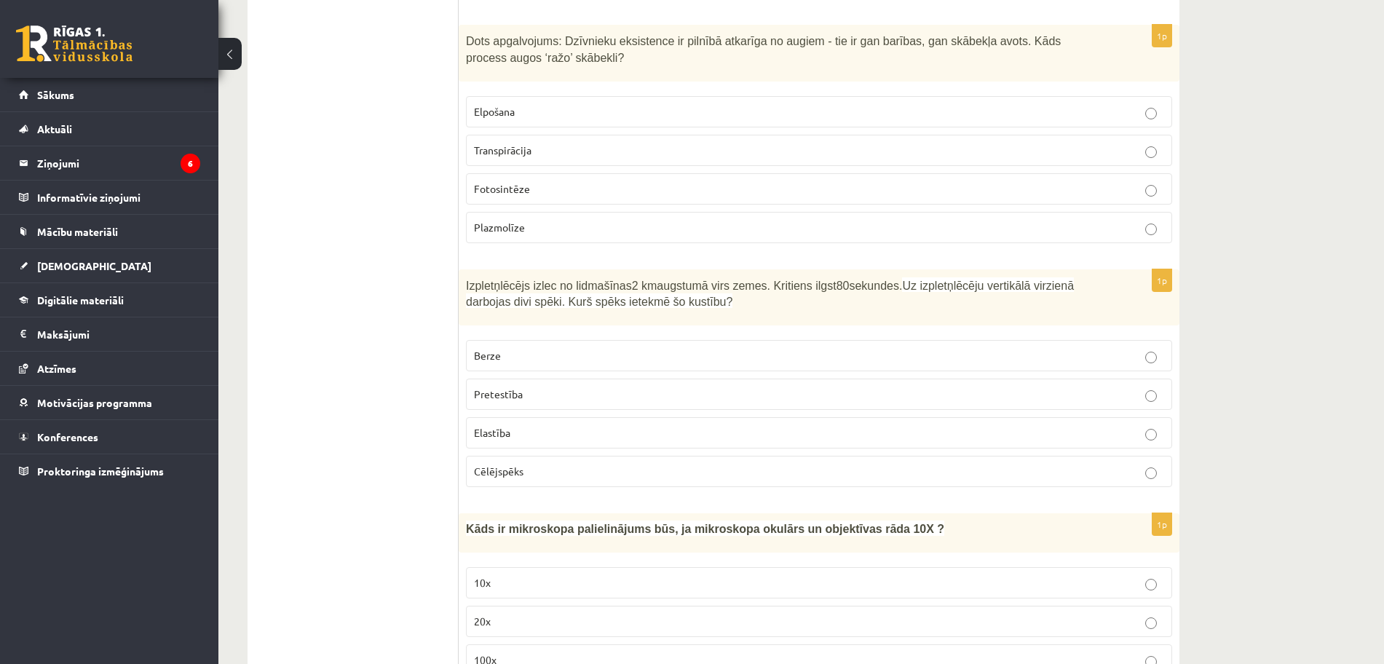
scroll to position [4430, 0]
click at [699, 190] on p "Fotosintēze" at bounding box center [819, 186] width 690 height 15
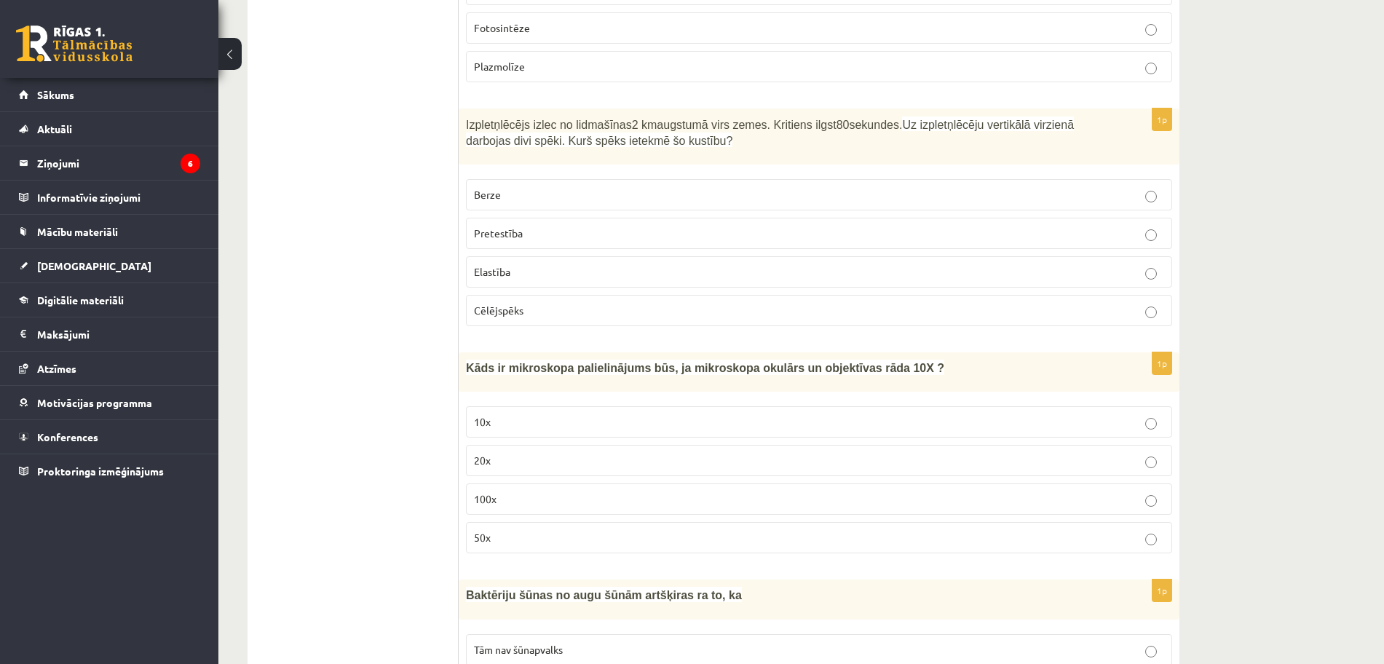
scroll to position [4603, 0]
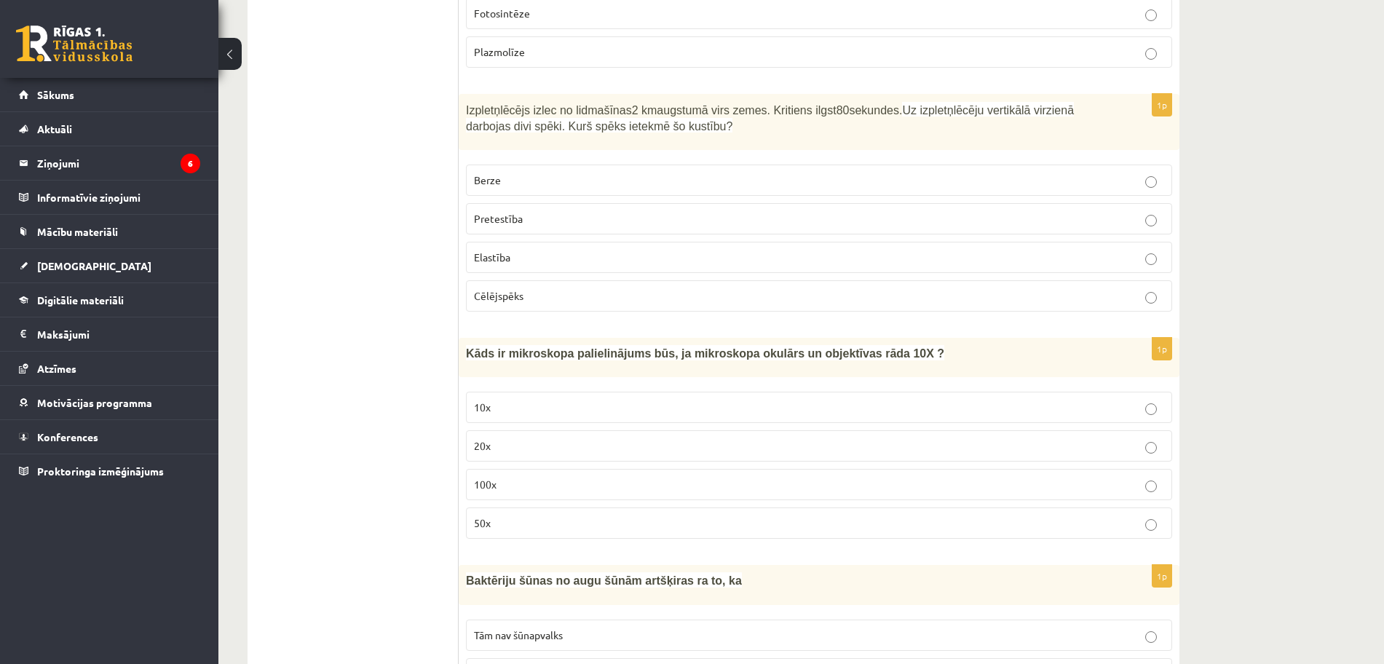
click at [889, 218] on p "Pretestība" at bounding box center [819, 218] width 690 height 15
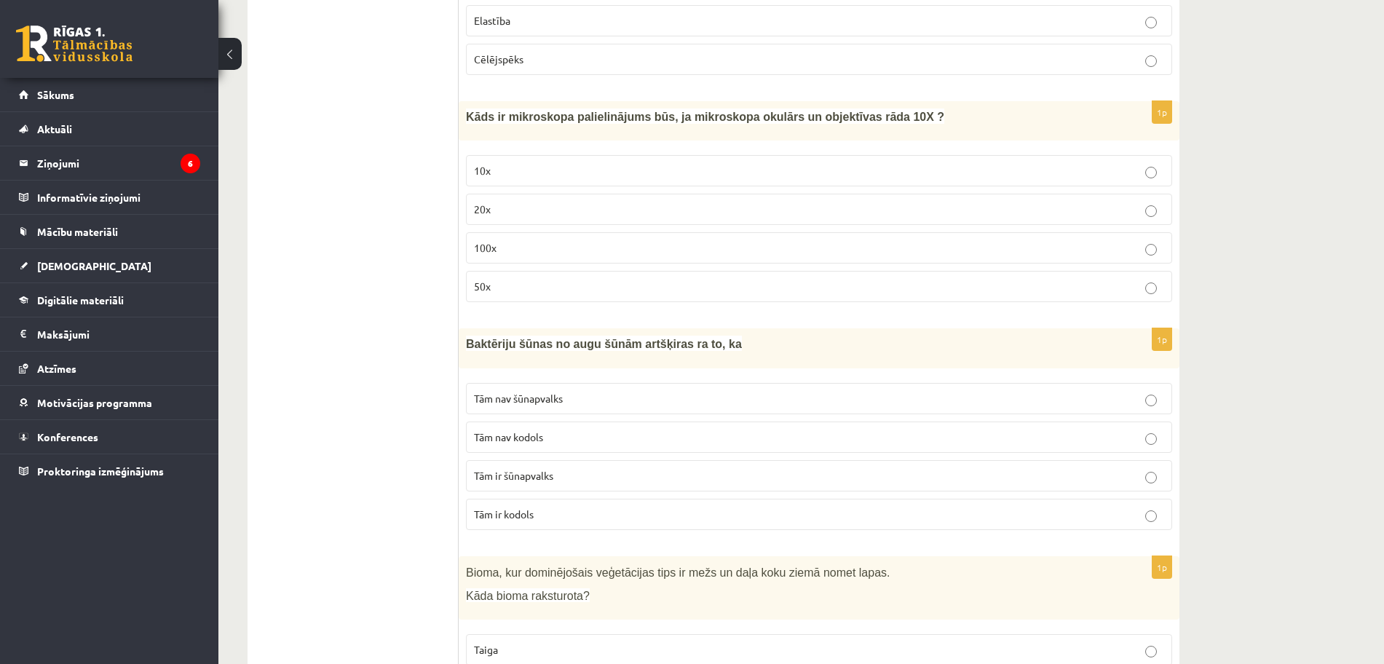
scroll to position [4897, 0]
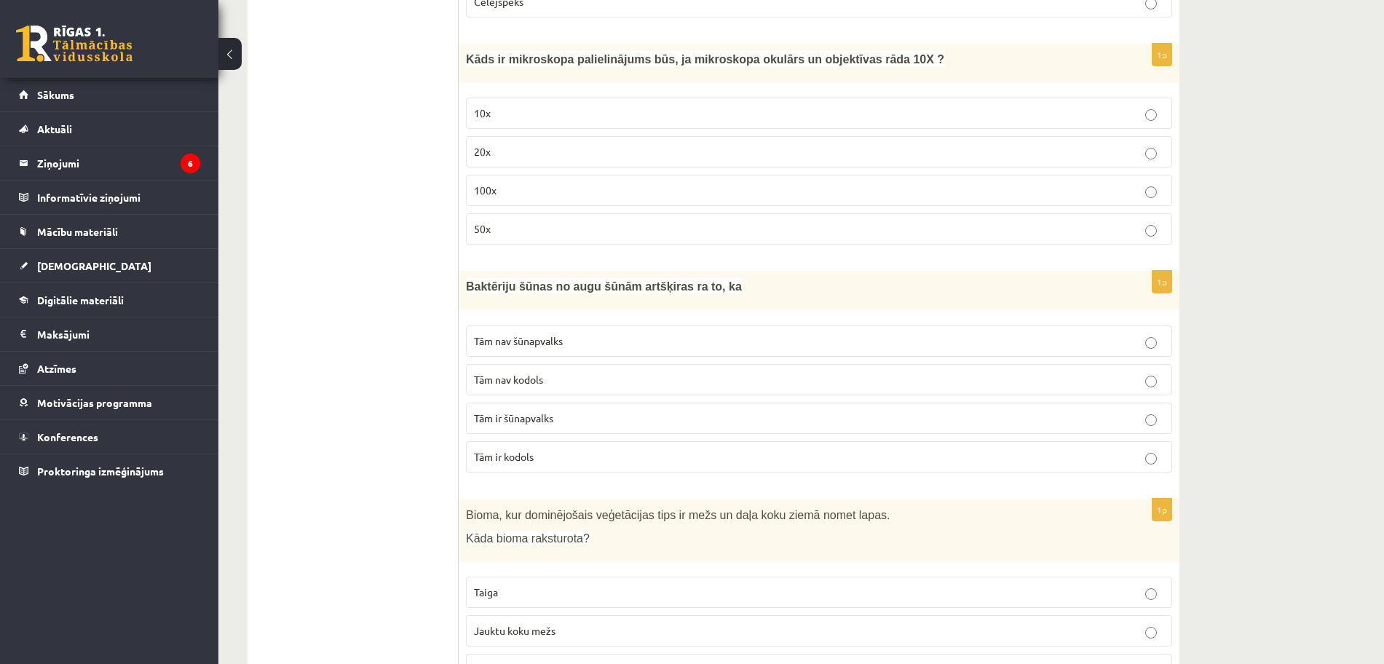
click at [953, 198] on p "100x" at bounding box center [819, 190] width 690 height 15
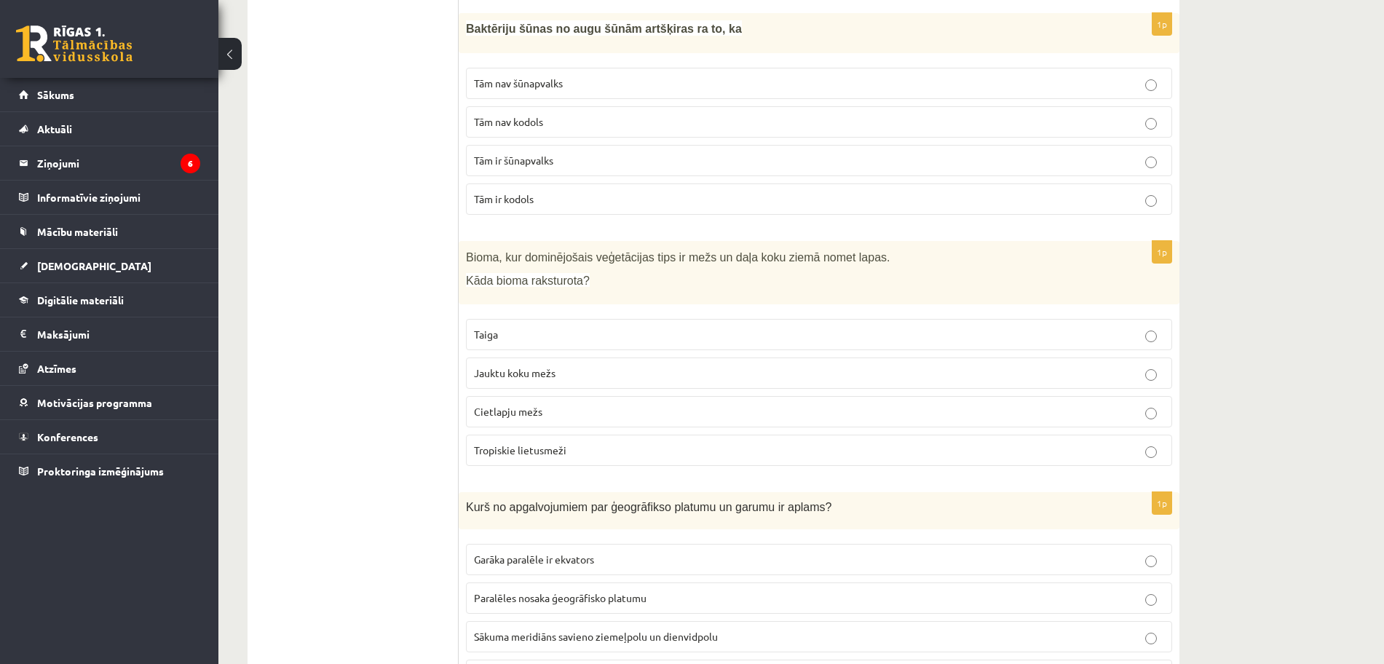
scroll to position [5142, 0]
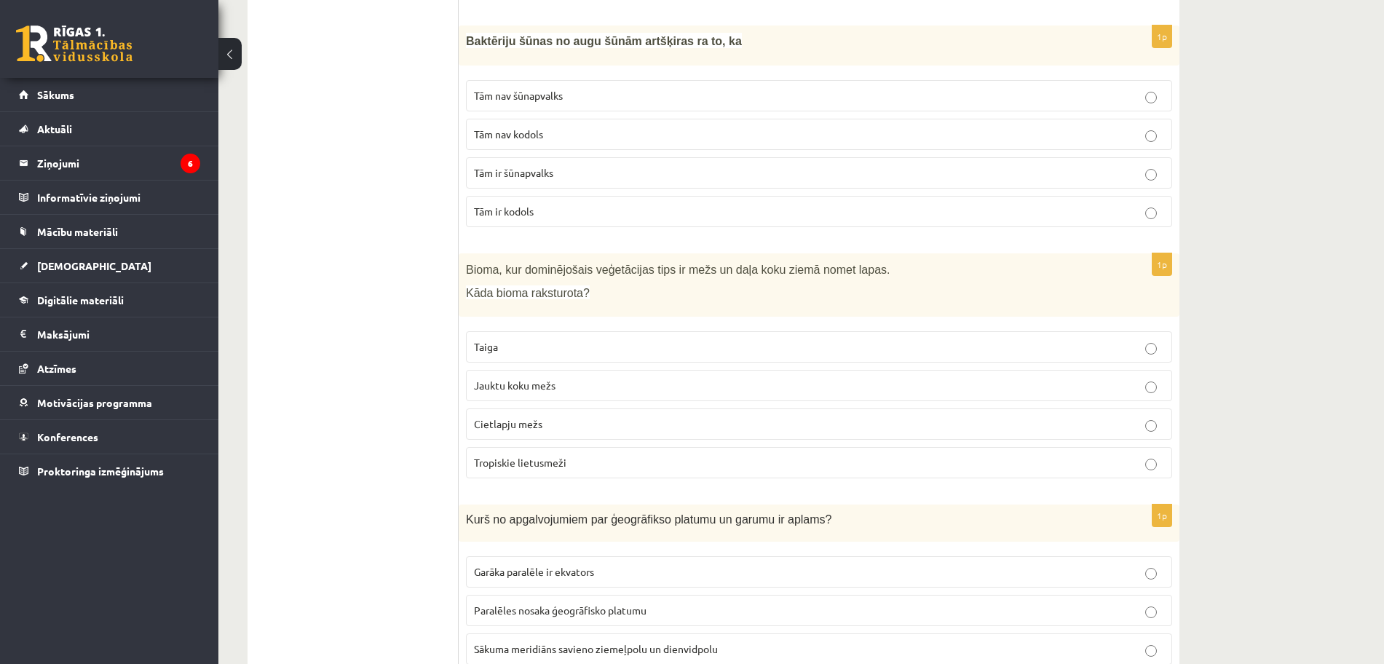
click at [746, 137] on p "Tām nav kodols" at bounding box center [819, 134] width 690 height 15
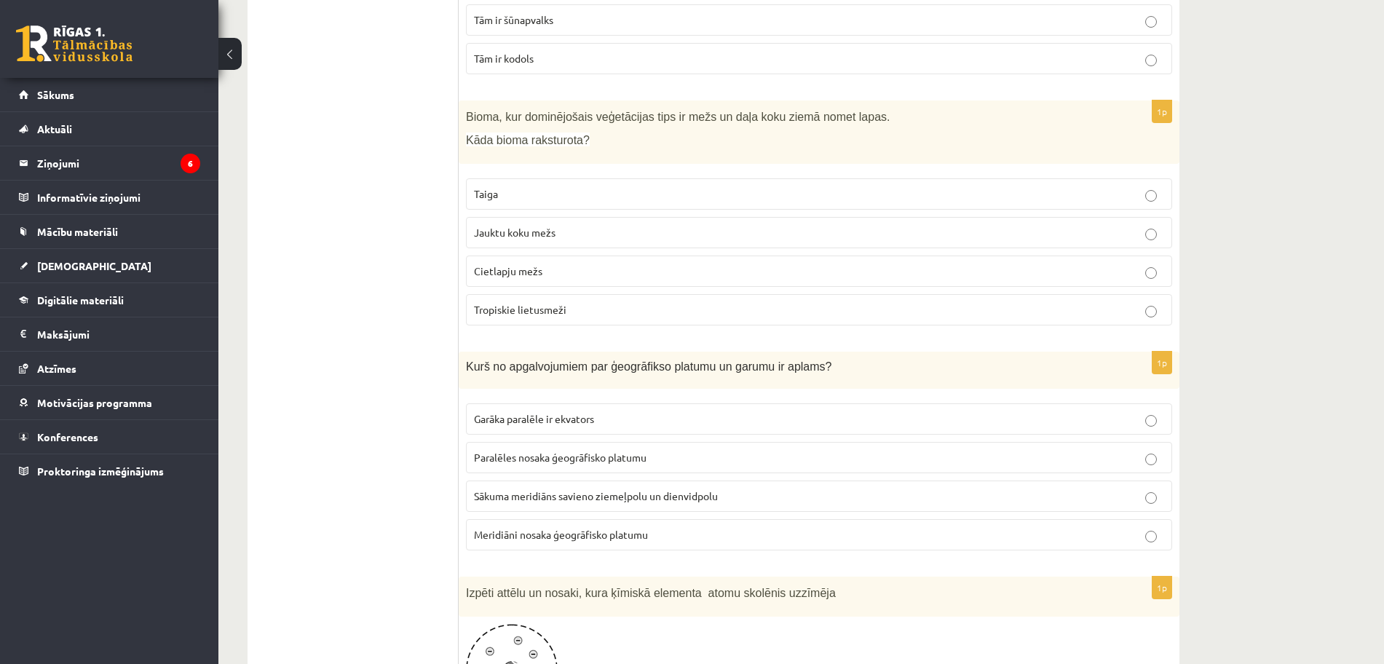
scroll to position [5299, 0]
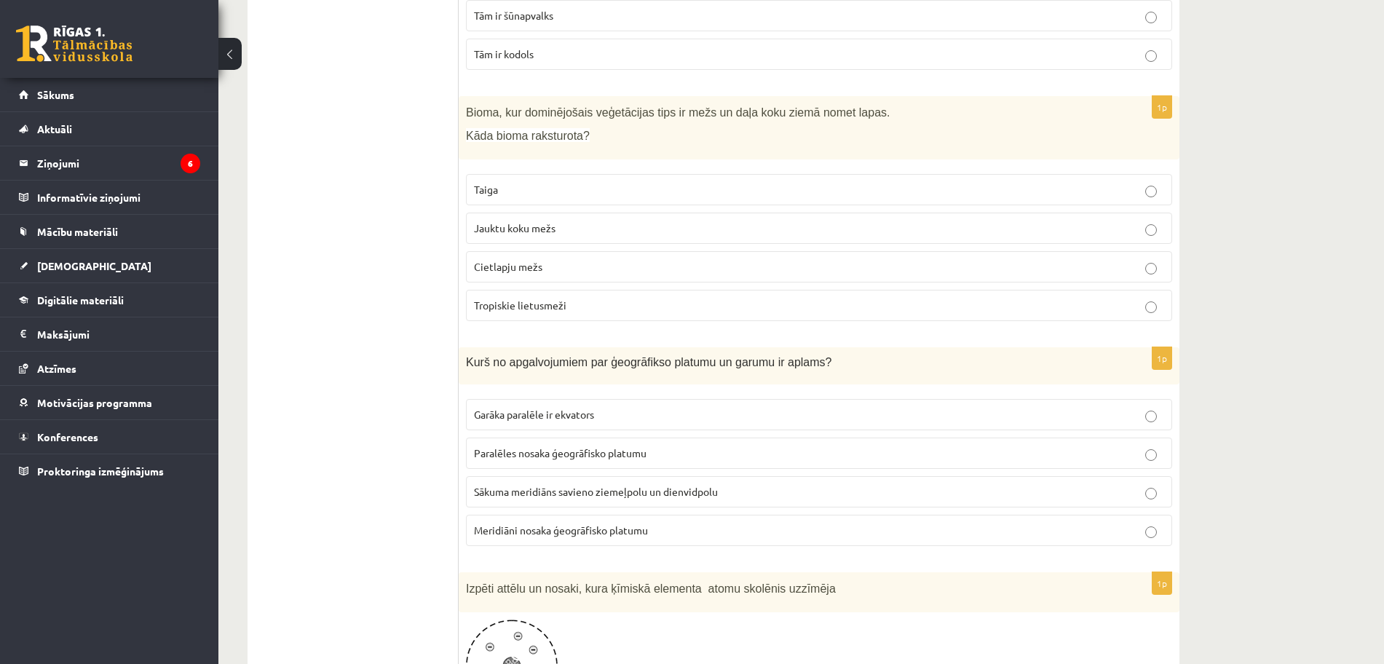
click at [624, 229] on p "Jauktu koku mežs" at bounding box center [819, 228] width 690 height 15
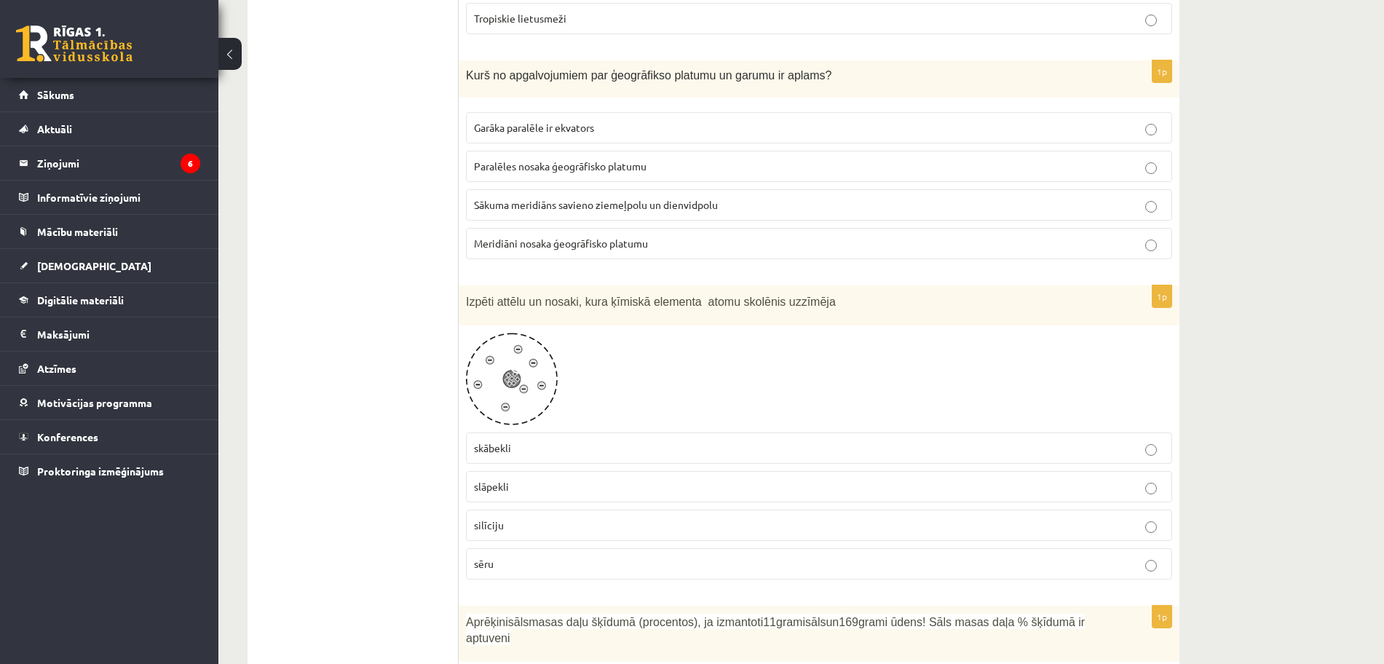
scroll to position [5588, 0]
click at [558, 247] on span "Meridiāni nosaka ģeogrāfisko platumu" at bounding box center [561, 241] width 174 height 13
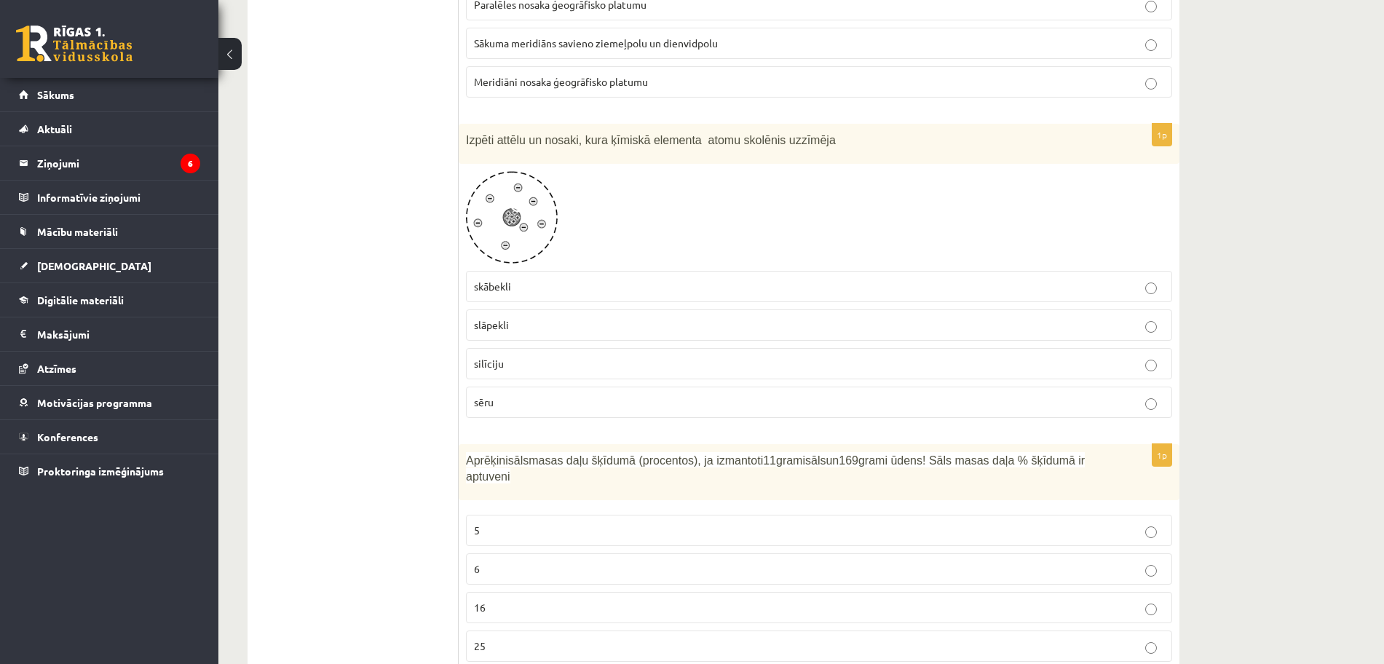
scroll to position [5748, 0]
click at [627, 276] on label "skābekli" at bounding box center [819, 285] width 706 height 31
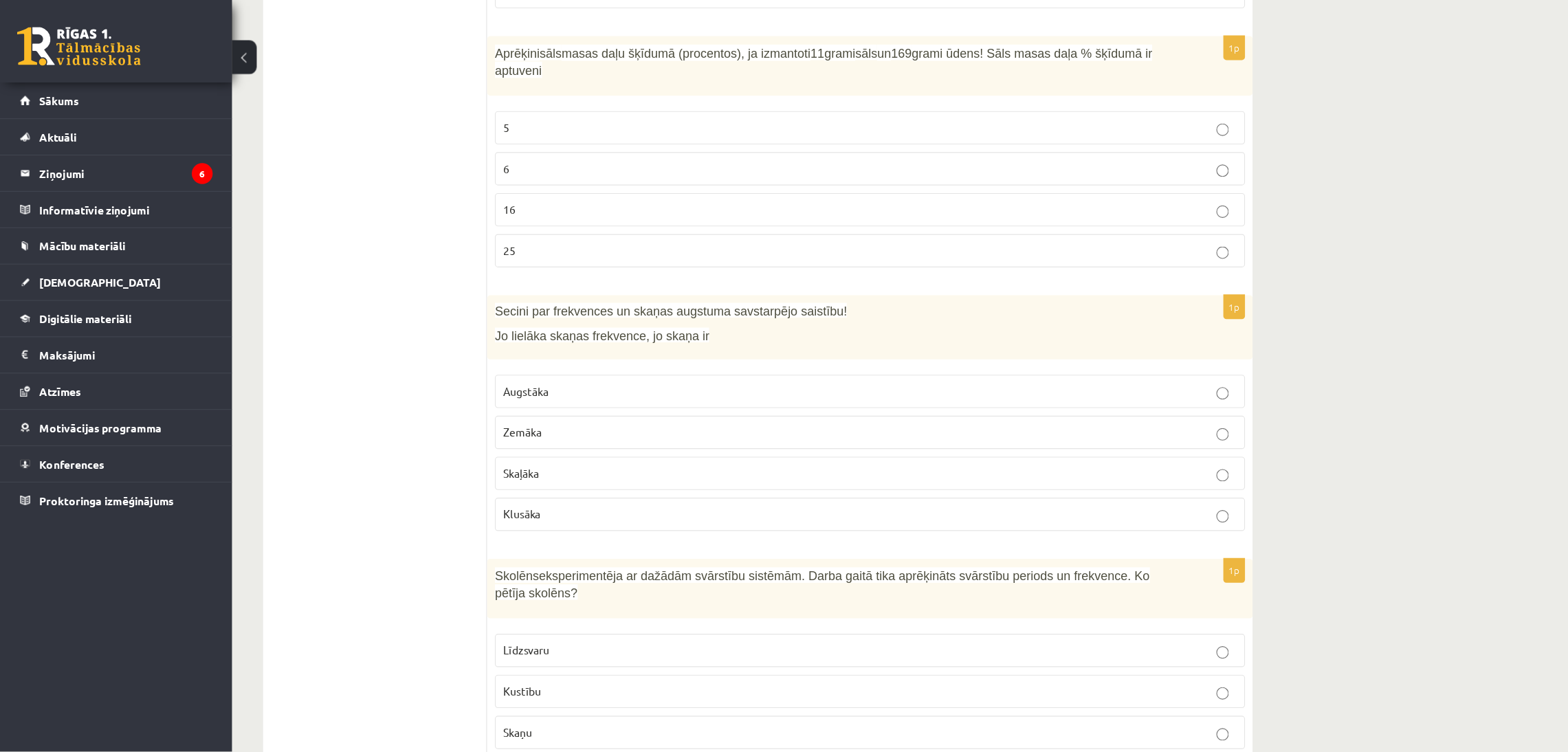
scroll to position [5818, 0]
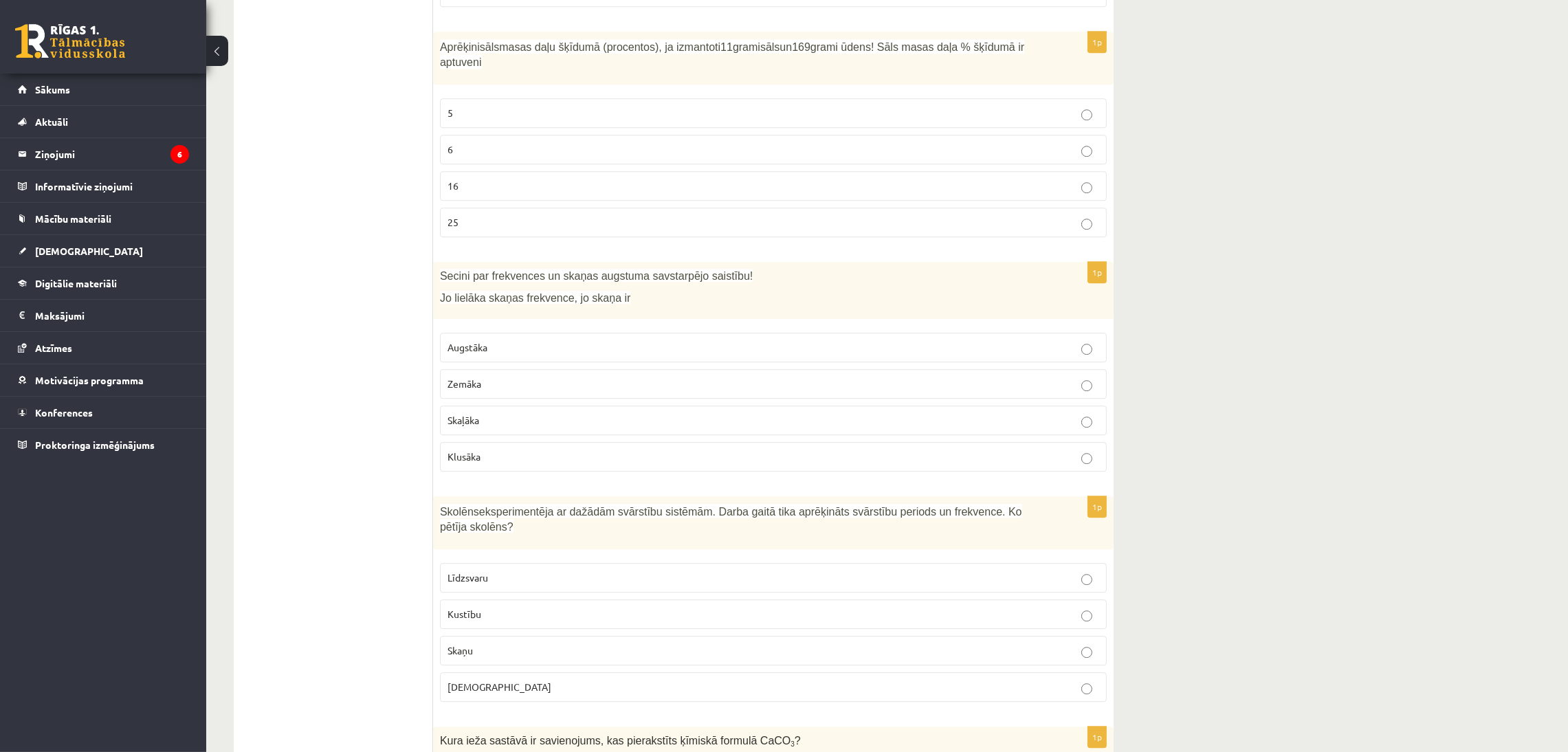
click at [963, 155] on p "6" at bounding box center [774, 149] width 652 height 14
click at [835, 355] on p "Augstāka" at bounding box center [774, 347] width 652 height 14
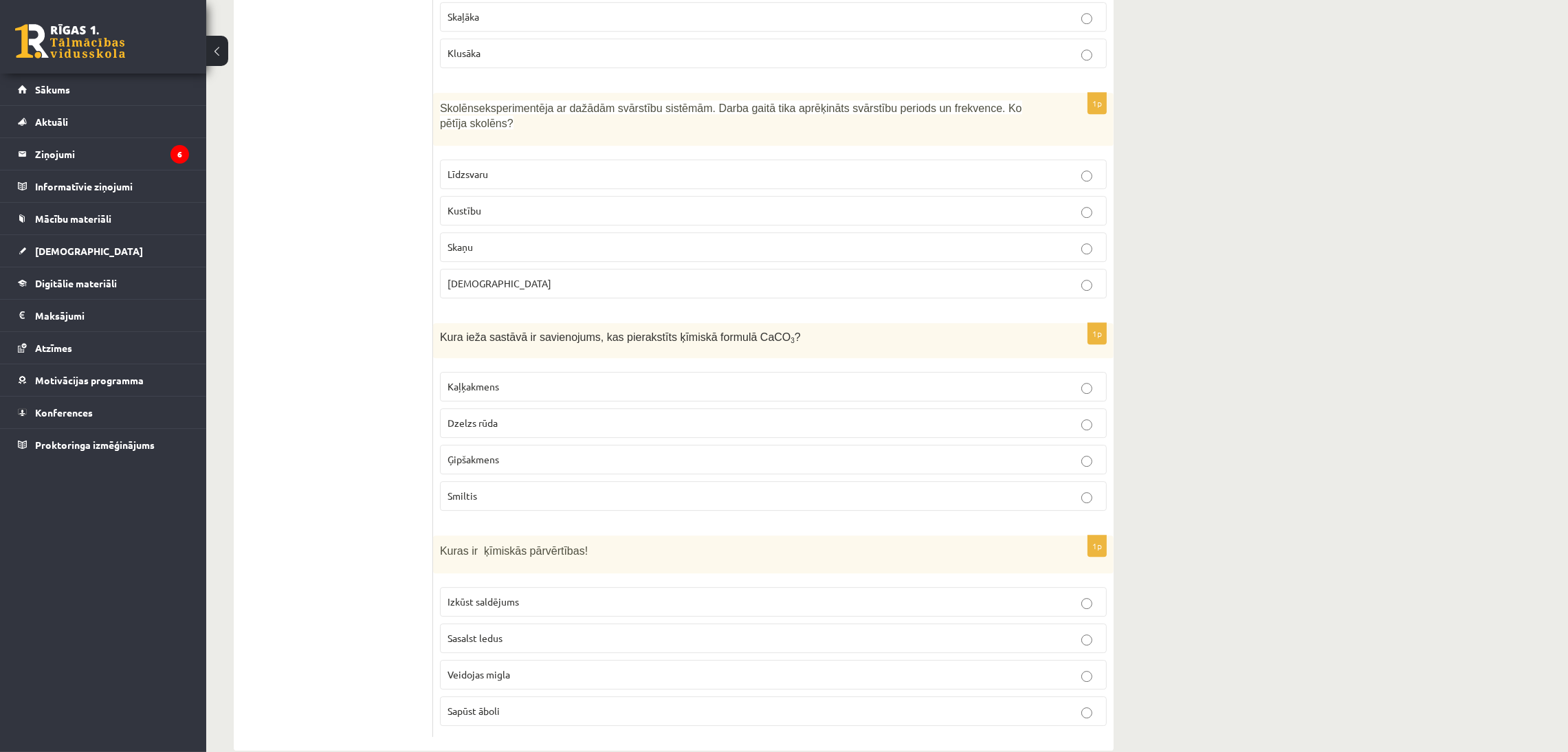
scroll to position [6245, 0]
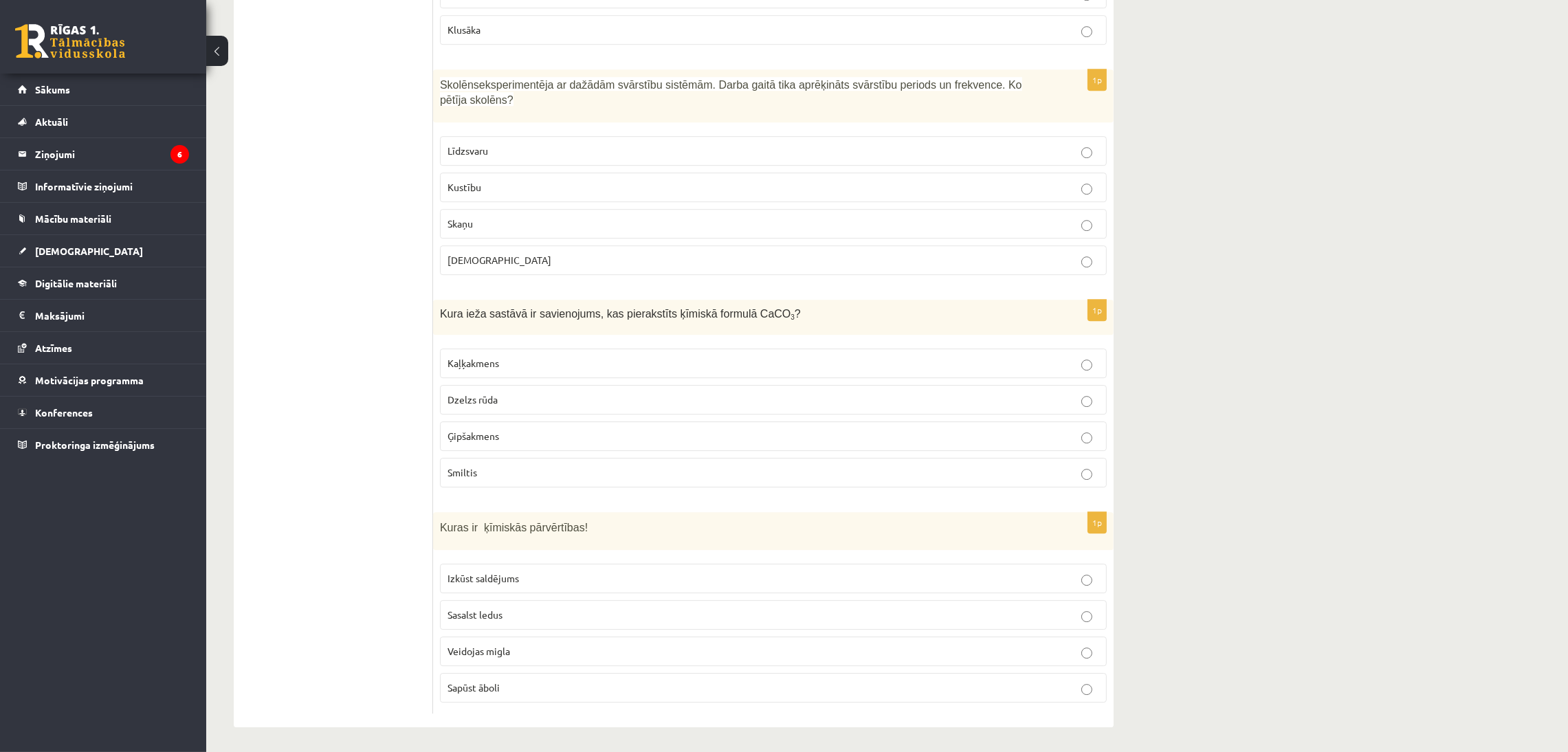
click at [969, 216] on p "Skaņu" at bounding box center [774, 223] width 652 height 14
click at [634, 356] on p "Kaļķakmens" at bounding box center [774, 363] width 652 height 14
click at [1047, 668] on p "Sapūst āboli" at bounding box center [774, 688] width 652 height 14
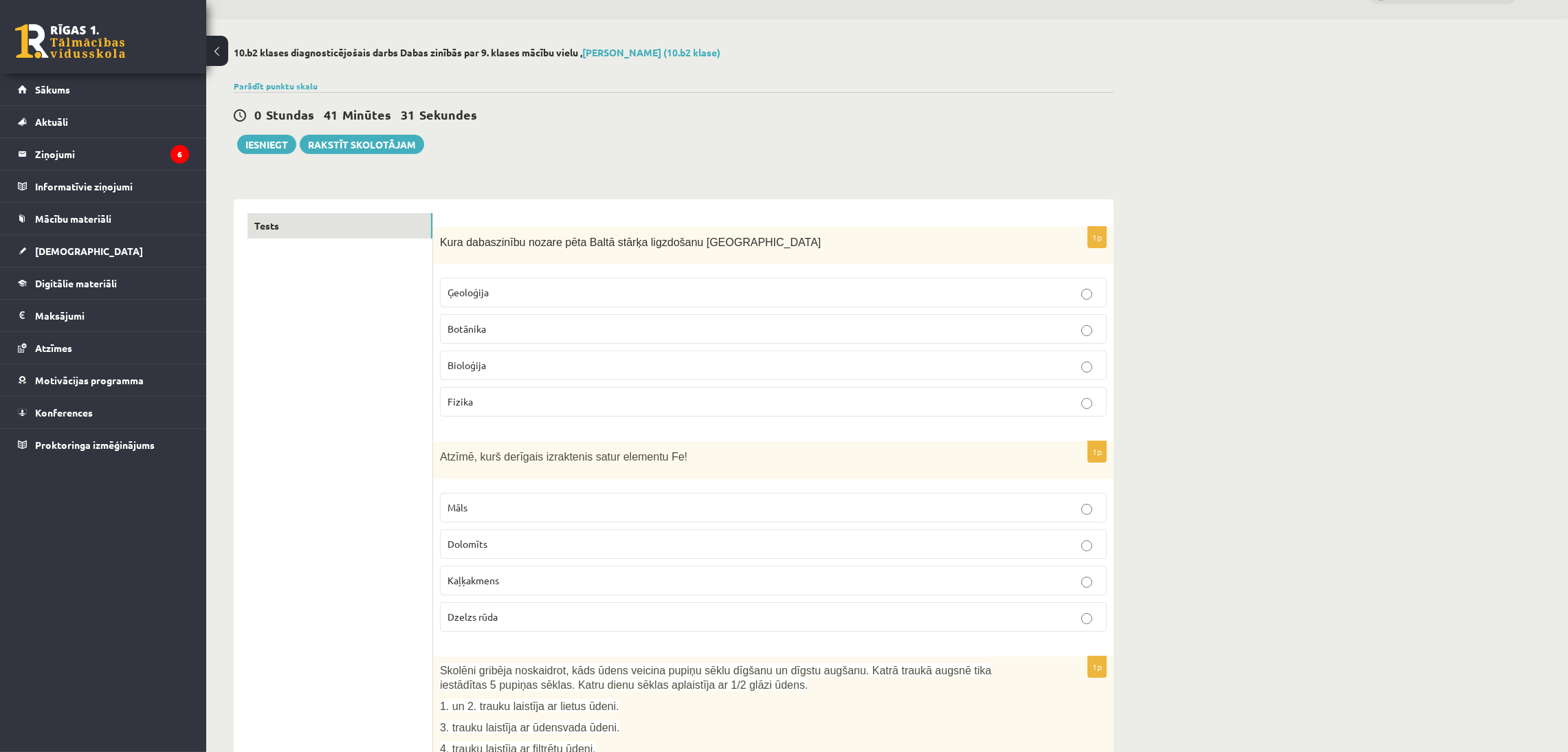
scroll to position [34, 0]
click at [281, 146] on button "Iesniegt" at bounding box center [266, 144] width 60 height 19
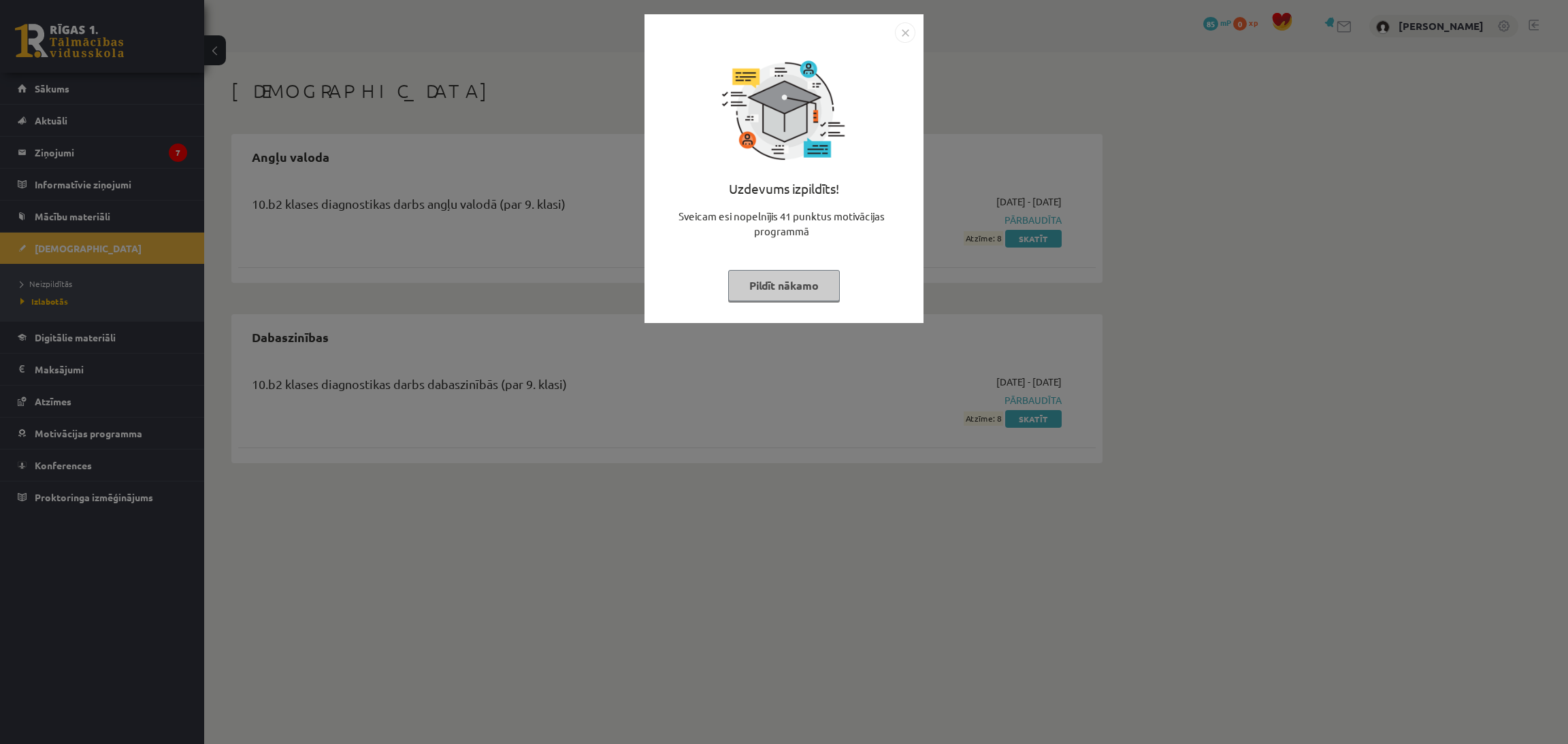
click at [787, 289] on button "Pildīt nākamo" at bounding box center [784, 285] width 111 height 31
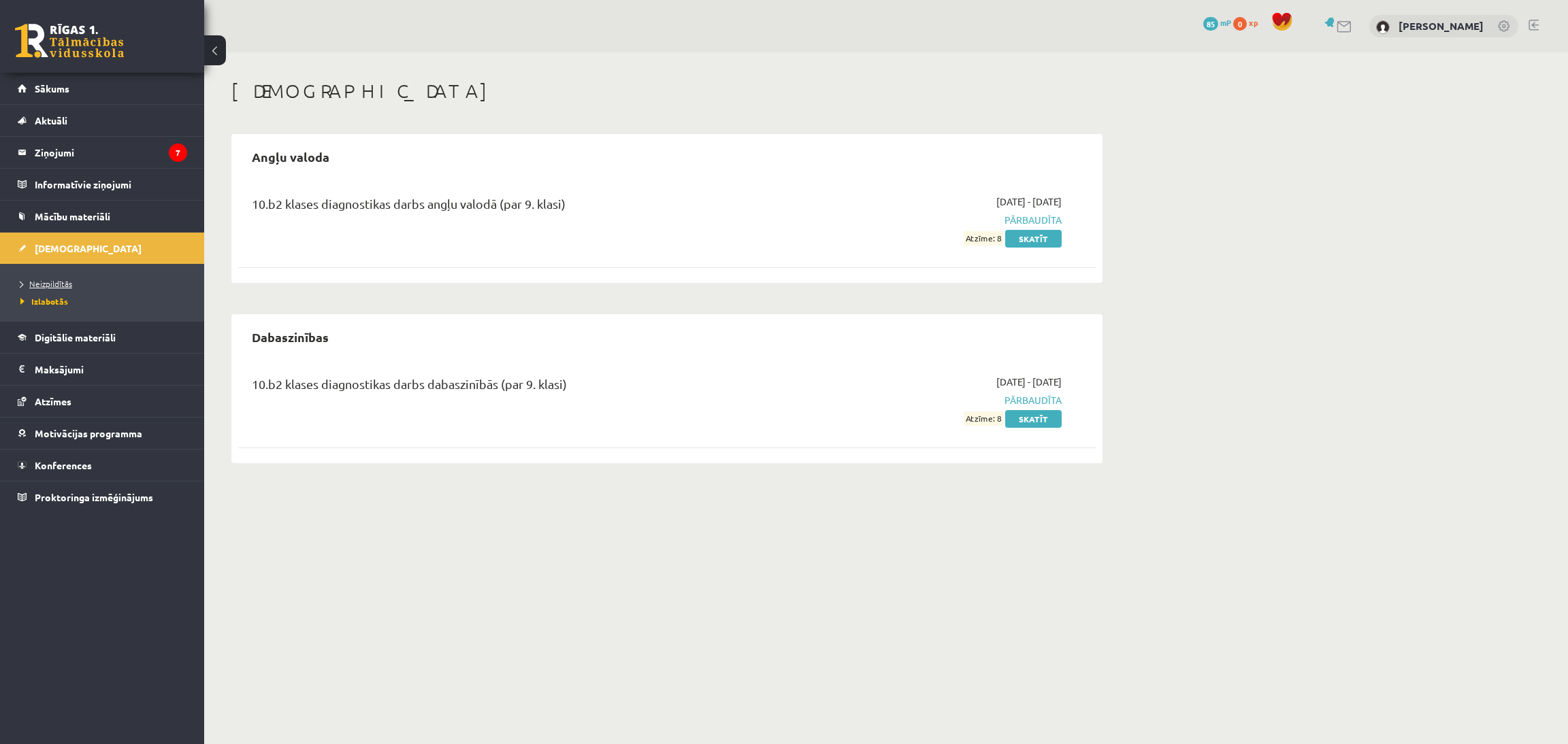
click at [53, 284] on span "Neizpildītās" at bounding box center [46, 284] width 51 height 11
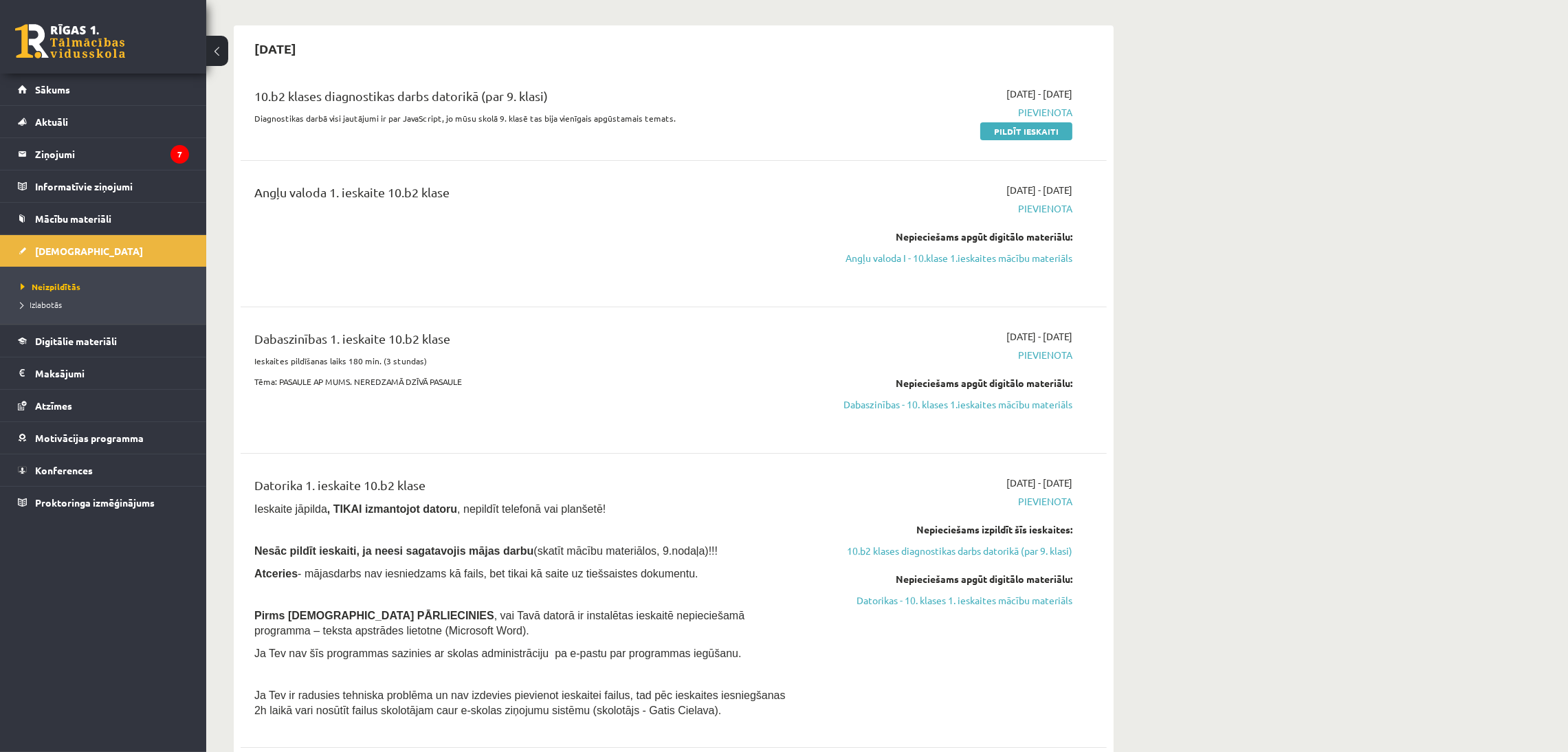
scroll to position [110, 0]
